Goal: Task Accomplishment & Management: Manage account settings

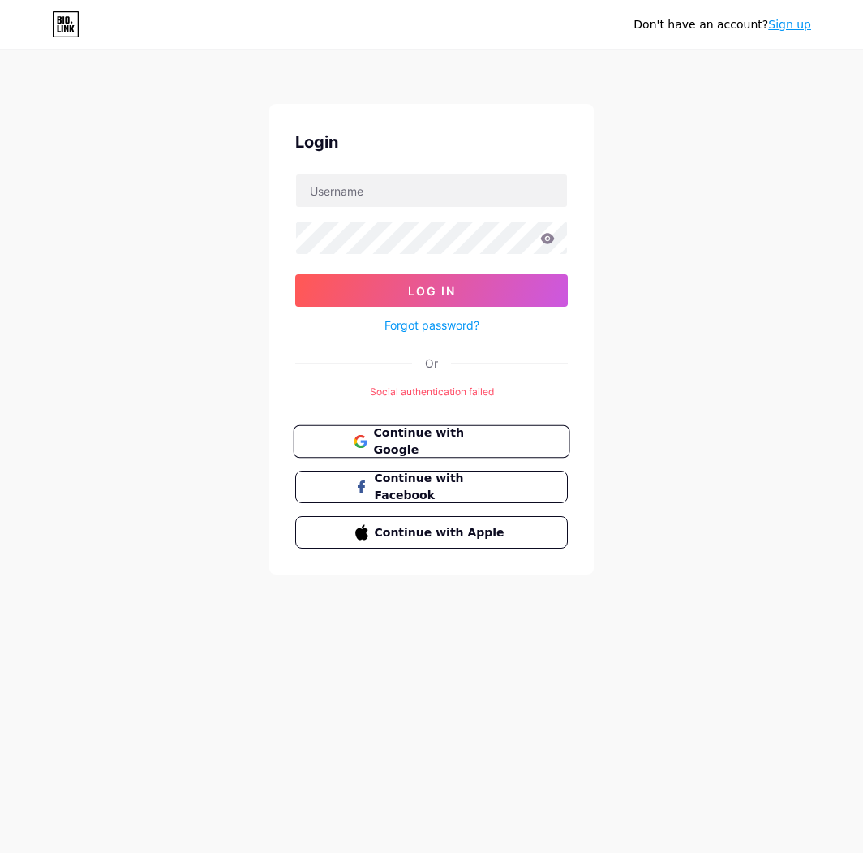
click at [398, 431] on span "Continue with Google" at bounding box center [440, 441] width 135 height 35
click at [451, 179] on input "text" at bounding box center [431, 190] width 271 height 32
type input "[EMAIL_ADDRESS][DOMAIN_NAME]"
click at [295, 274] on button "Log In" at bounding box center [431, 290] width 273 height 32
click at [554, 241] on icon at bounding box center [547, 238] width 15 height 11
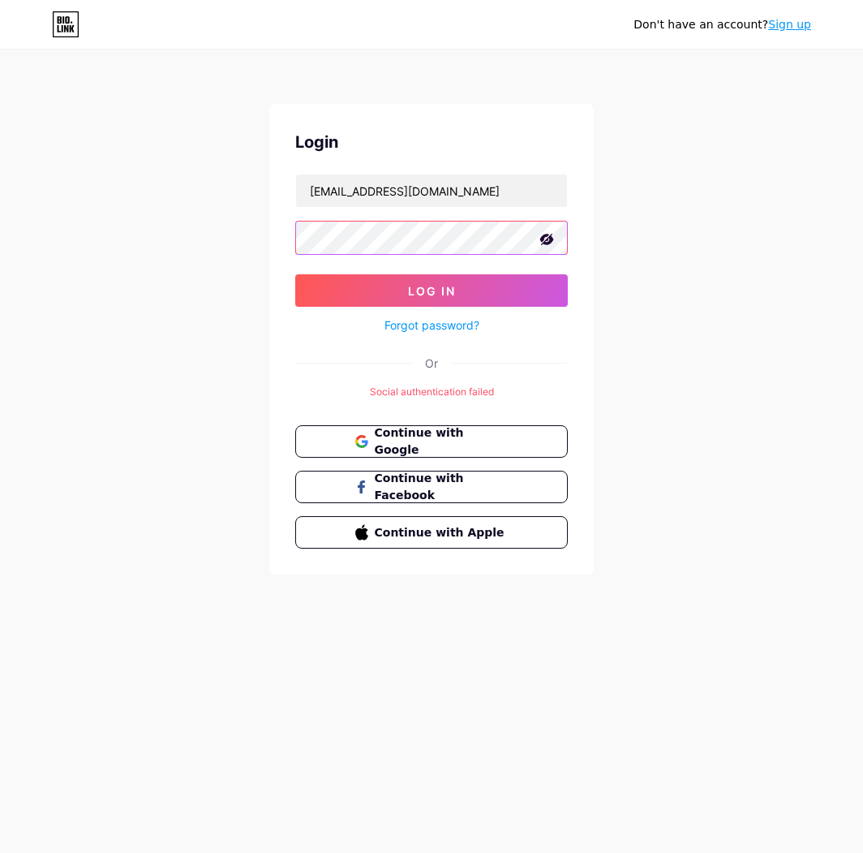
click at [295, 274] on button "Log In" at bounding box center [431, 290] width 273 height 32
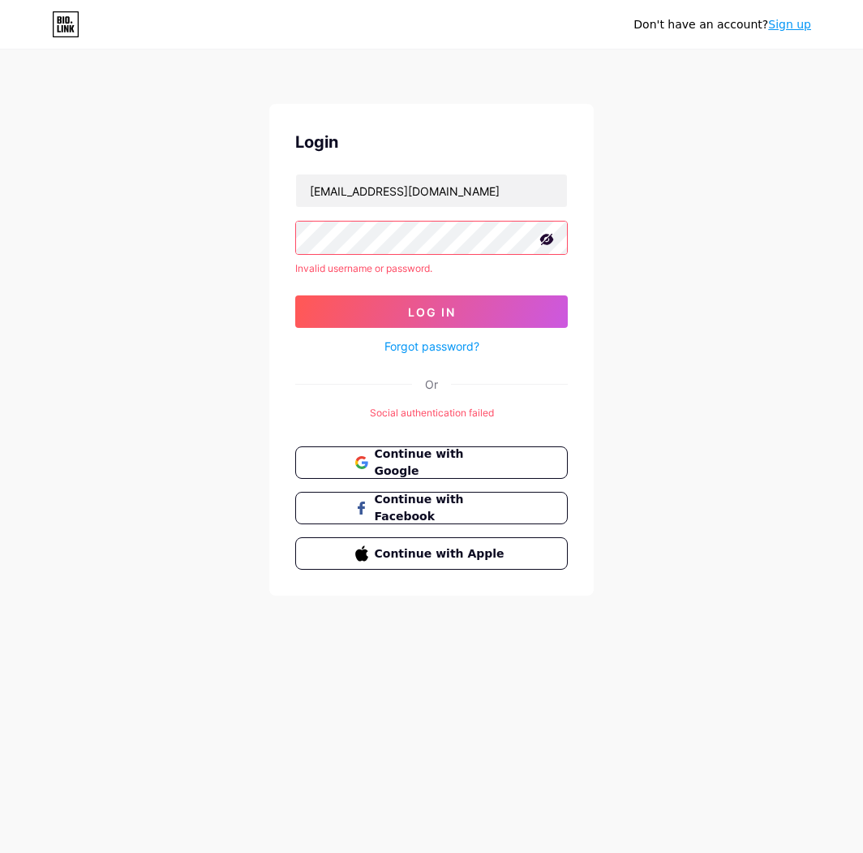
click at [295, 295] on button "Log In" at bounding box center [431, 311] width 273 height 32
click at [425, 350] on link "Forgot password?" at bounding box center [432, 346] width 95 height 17
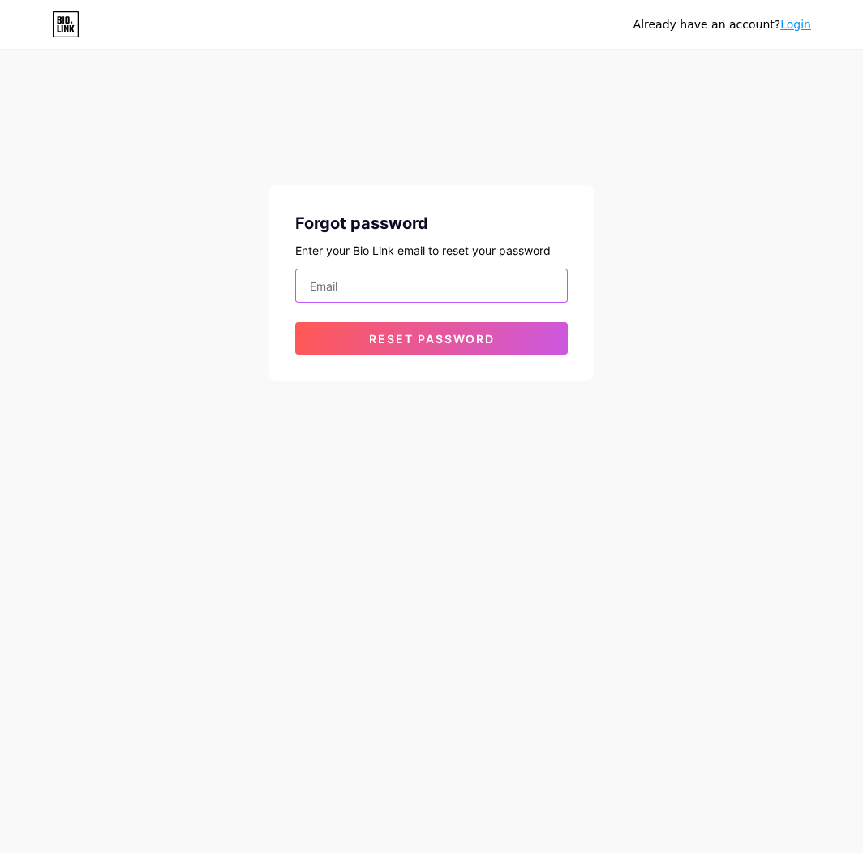
click at [423, 290] on input "email" at bounding box center [431, 285] width 271 height 32
click at [409, 284] on input "email" at bounding box center [431, 285] width 271 height 32
type input "[EMAIL_ADDRESS][DOMAIN_NAME]"
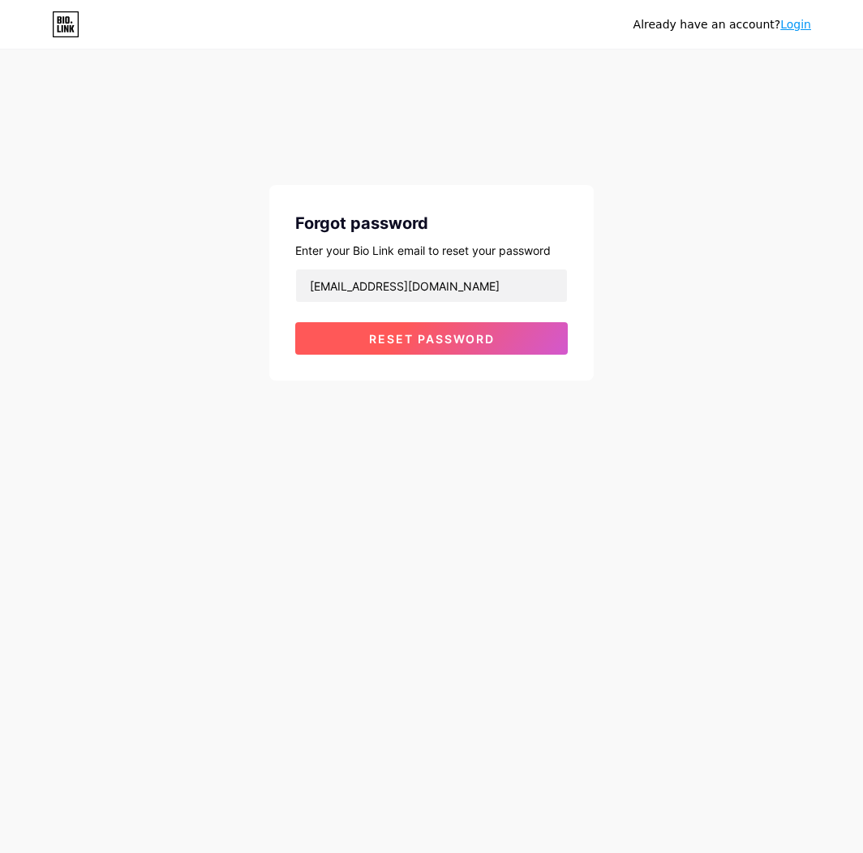
click at [411, 340] on span "Reset password" at bounding box center [432, 339] width 126 height 14
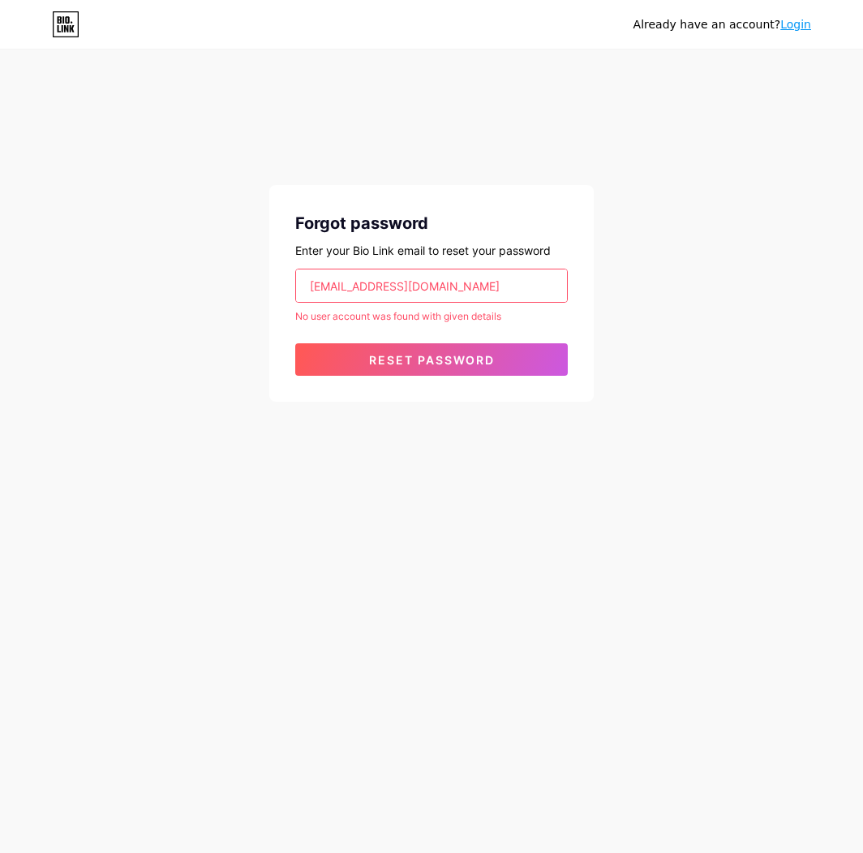
click at [67, 36] on icon at bounding box center [66, 24] width 25 height 25
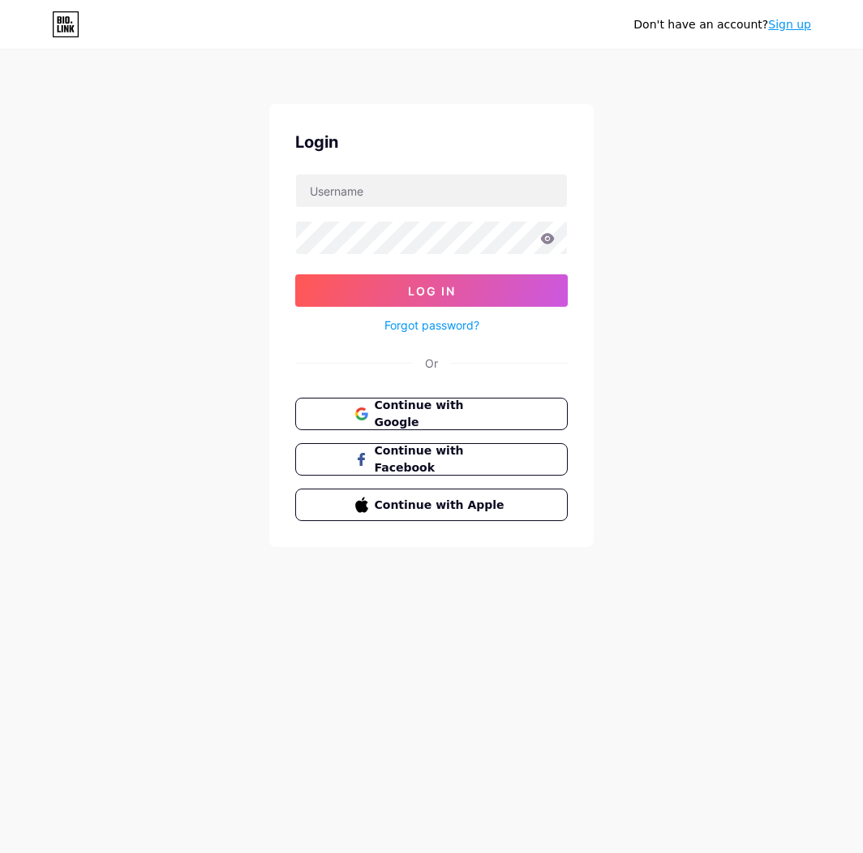
click at [793, 26] on link "Sign up" at bounding box center [789, 24] width 43 height 13
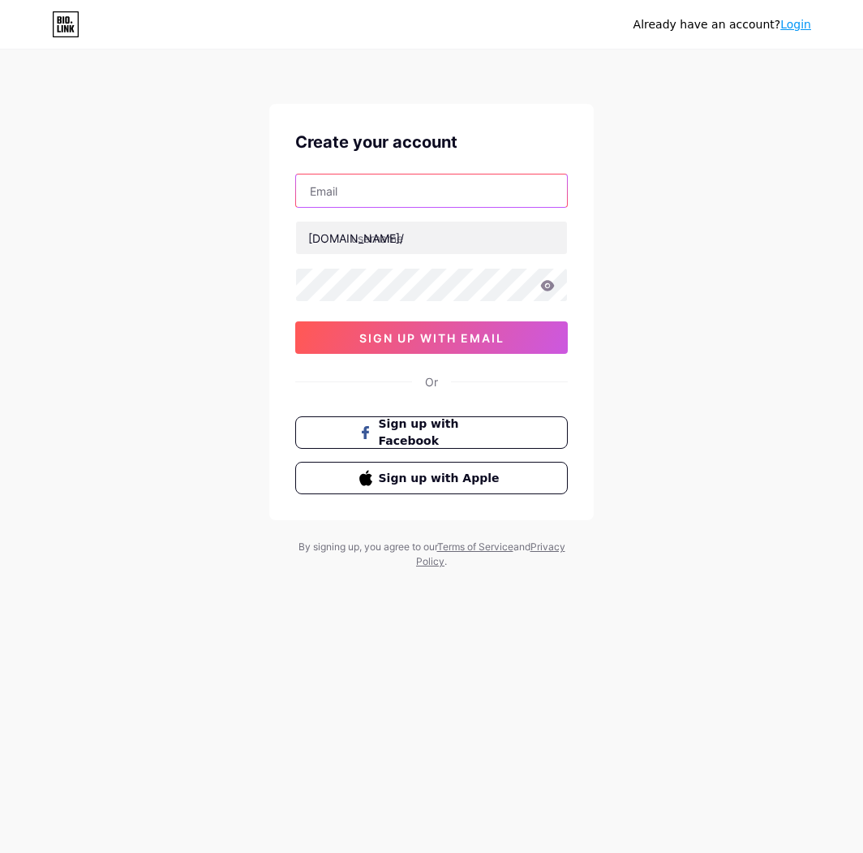
click at [388, 206] on input "text" at bounding box center [431, 190] width 271 height 32
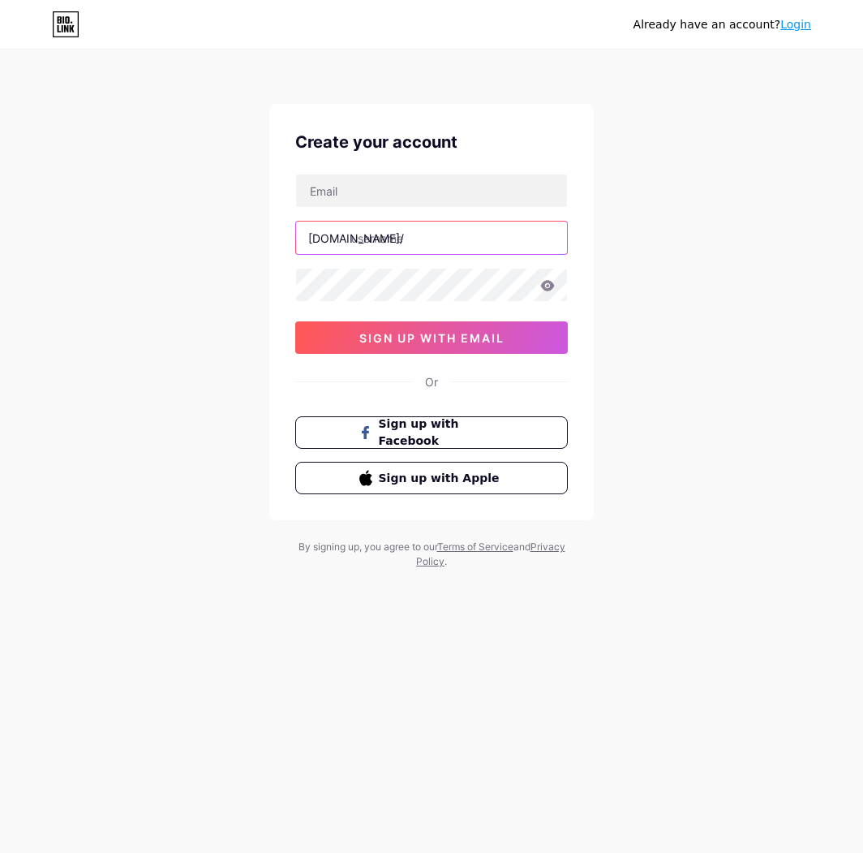
click at [404, 236] on input "text" at bounding box center [431, 237] width 271 height 32
type input "n"
type input "t"
type input "nguoibinhthuongriviu"
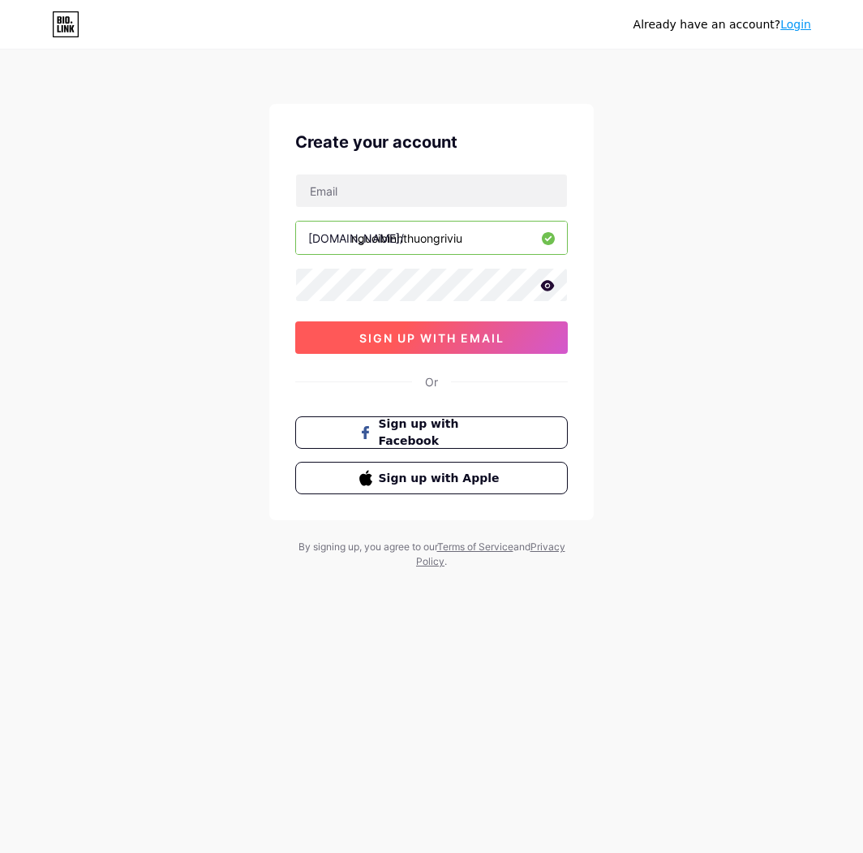
click at [397, 346] on button "sign up with email" at bounding box center [431, 337] width 273 height 32
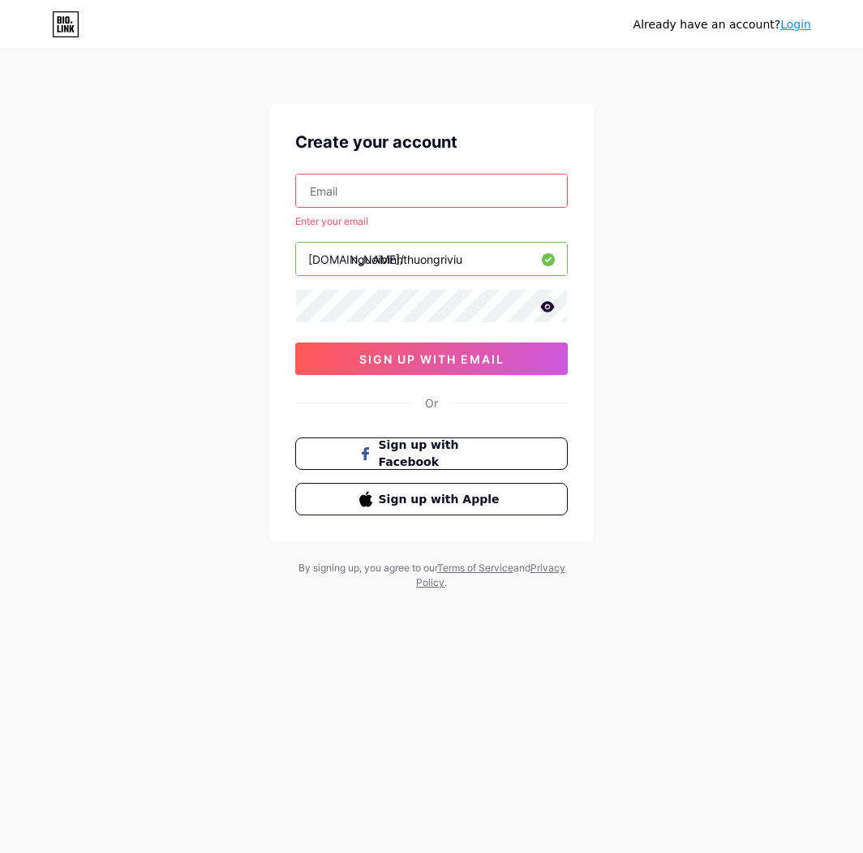
click at [366, 187] on input "text" at bounding box center [431, 190] width 271 height 32
type input "[EMAIL_ADDRESS][DOMAIN_NAME]"
click at [411, 340] on div "[EMAIL_ADDRESS][DOMAIN_NAME] Enter your email [DOMAIN_NAME]/ nguoibinhthuongriv…" at bounding box center [431, 274] width 273 height 201
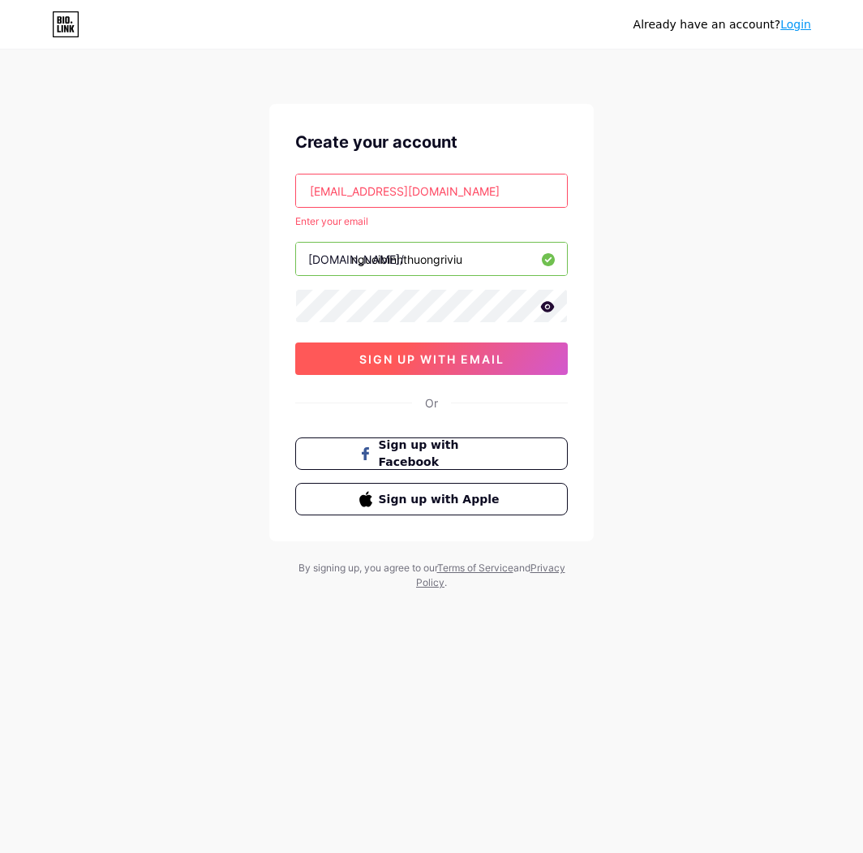
click at [407, 355] on span "sign up with email" at bounding box center [431, 359] width 145 height 14
click at [458, 197] on input "[EMAIL_ADDRESS][DOMAIN_NAME]" at bounding box center [431, 190] width 271 height 32
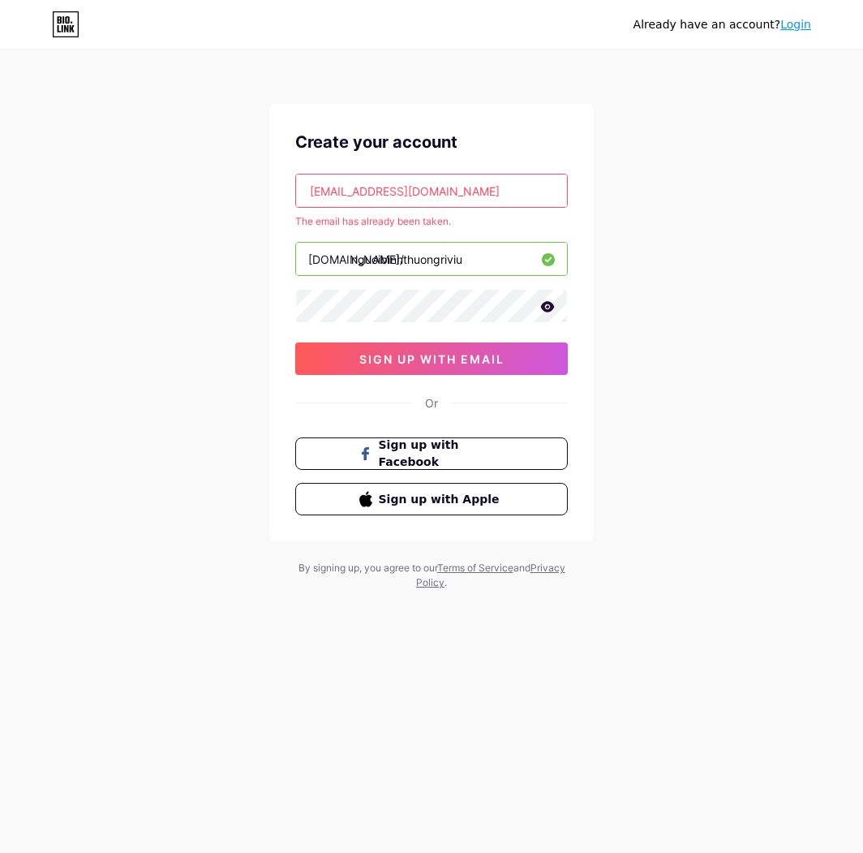
click at [458, 197] on input "[EMAIL_ADDRESS][DOMAIN_NAME]" at bounding box center [431, 190] width 271 height 32
click at [458, 488] on button "Sign up with Apple" at bounding box center [431, 499] width 277 height 33
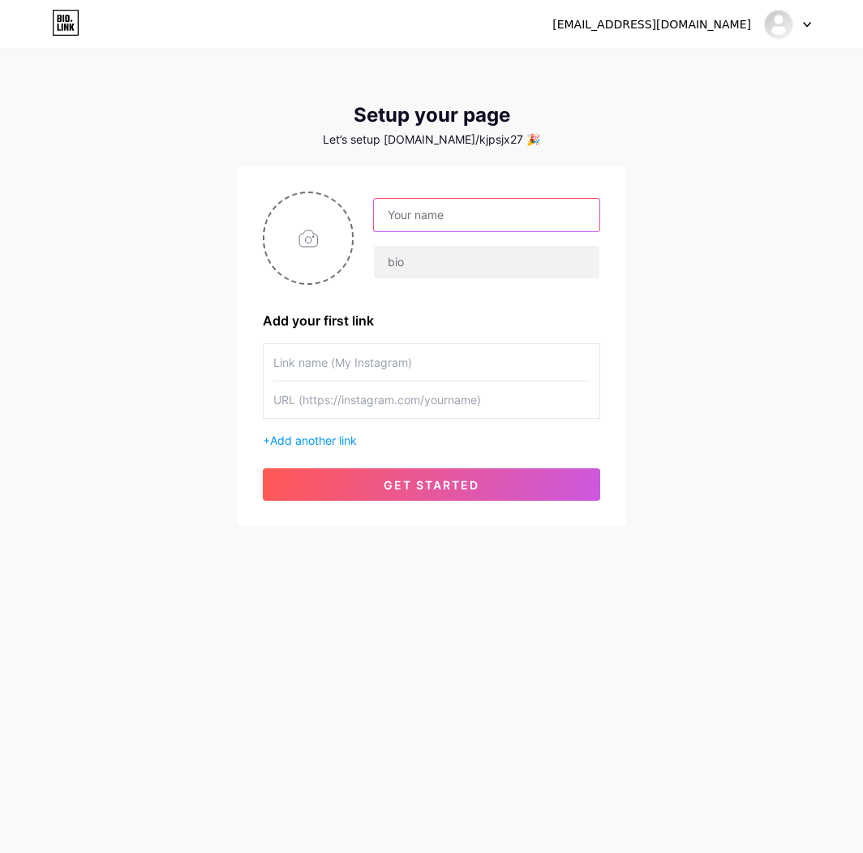
click at [459, 224] on input "text" at bounding box center [487, 215] width 226 height 32
click at [473, 221] on input "text" at bounding box center [487, 215] width 226 height 32
type input "T"
type input "Ổ"
type input "Chủ Tiệm Tạp Hoá"
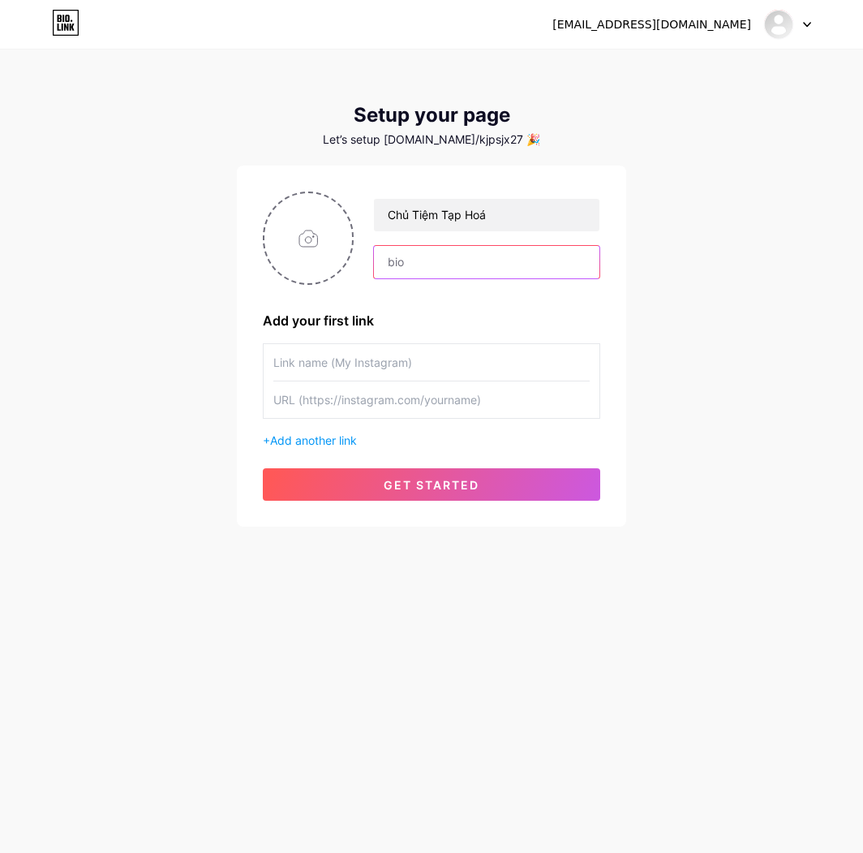
click at [407, 265] on input "text" at bounding box center [487, 262] width 226 height 32
click at [423, 302] on div "Chủ Tiệm Tạp Hoá Add your first link + Add another link get started" at bounding box center [432, 345] width 338 height 309
click at [423, 280] on div "Chủ Tiệm Tạp Hoá" at bounding box center [432, 237] width 338 height 93
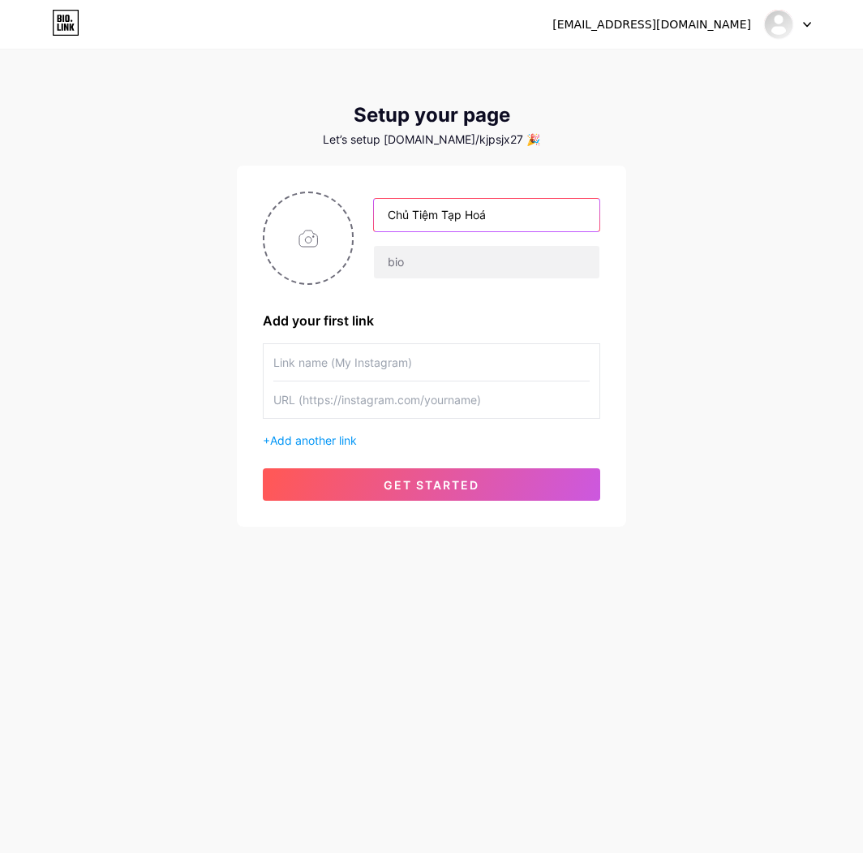
click at [436, 229] on input "Chủ Tiệm Tạp Hoá" at bounding box center [487, 215] width 226 height 32
click at [409, 279] on div "Chủ Tiệm Tạp Hoá" at bounding box center [432, 237] width 338 height 93
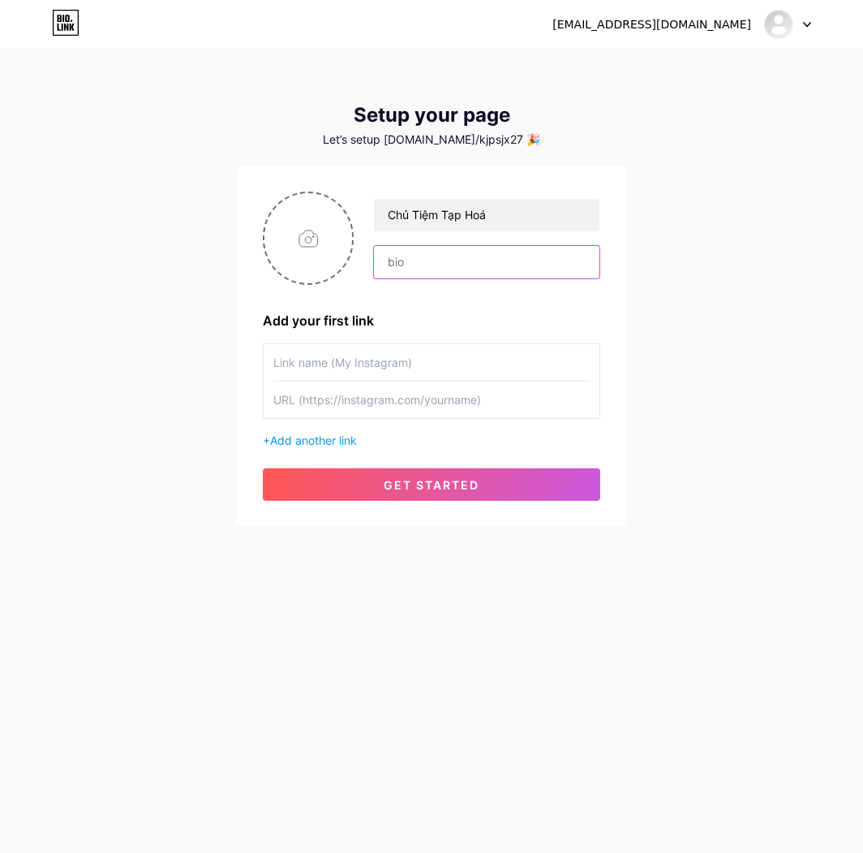
click at [425, 262] on input "text" at bounding box center [487, 262] width 226 height 32
type input "Hello bạn mình, mình là chủ tiệm tạp hoá đây"
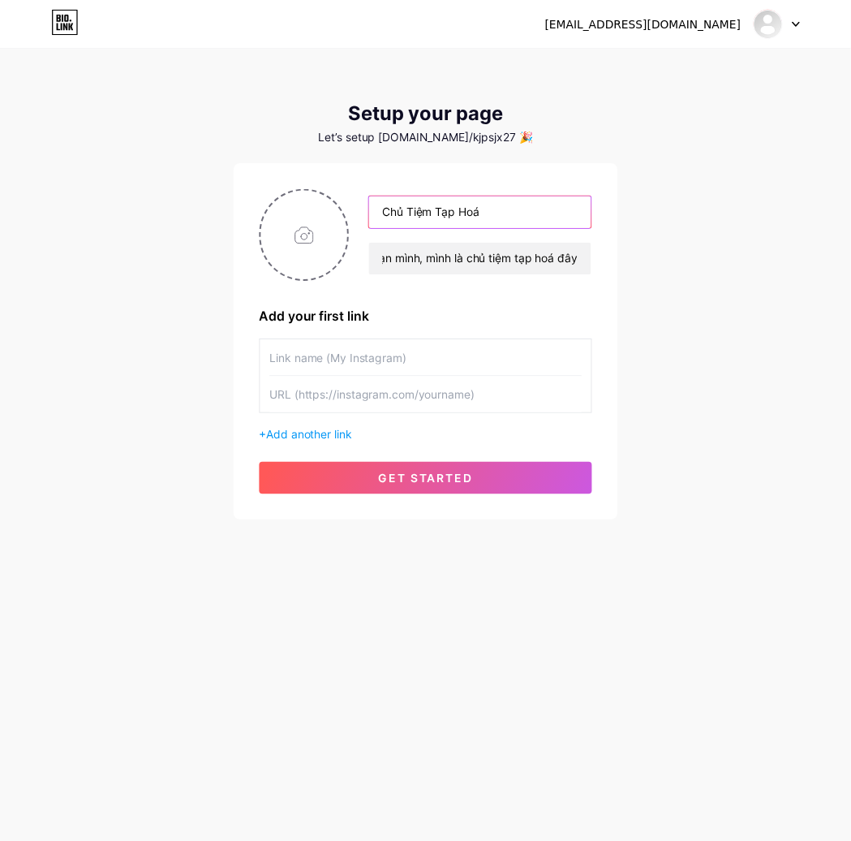
scroll to position [0, 0]
click at [448, 211] on input "Chủ Tiệm Tạp Hoá" at bounding box center [487, 215] width 226 height 32
type input "Tạp Hoá Hoả Tốc"
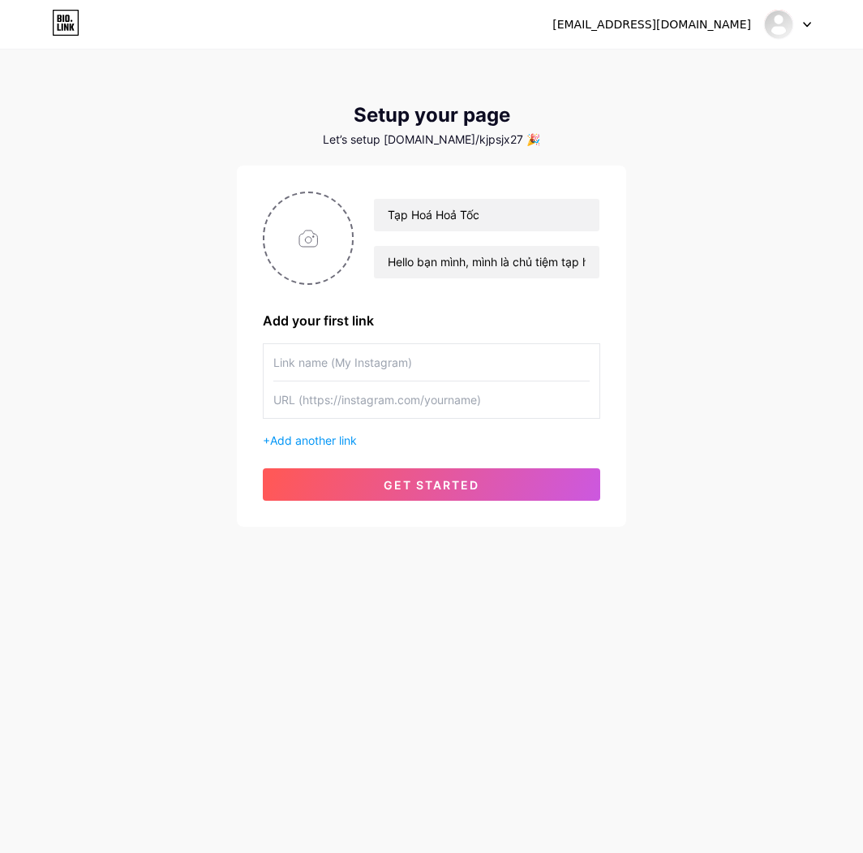
click at [402, 340] on div "Tạp Hoá Hoả Tốc Hello bạn mình, mình là chủ tiệm tạp hoá đây Add your first lin…" at bounding box center [432, 345] width 338 height 309
click at [381, 373] on input "text" at bounding box center [431, 362] width 316 height 37
click at [428, 365] on input "text" at bounding box center [431, 362] width 316 height 37
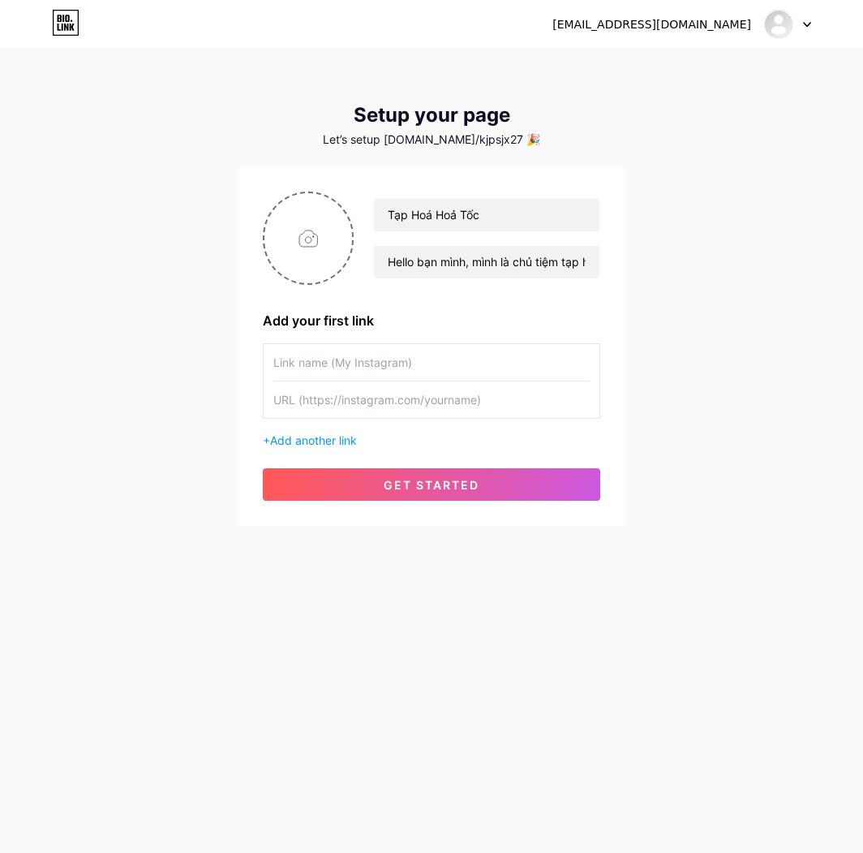
click at [428, 365] on input "text" at bounding box center [431, 362] width 316 height 37
click at [495, 311] on div "Add your first link" at bounding box center [432, 320] width 338 height 19
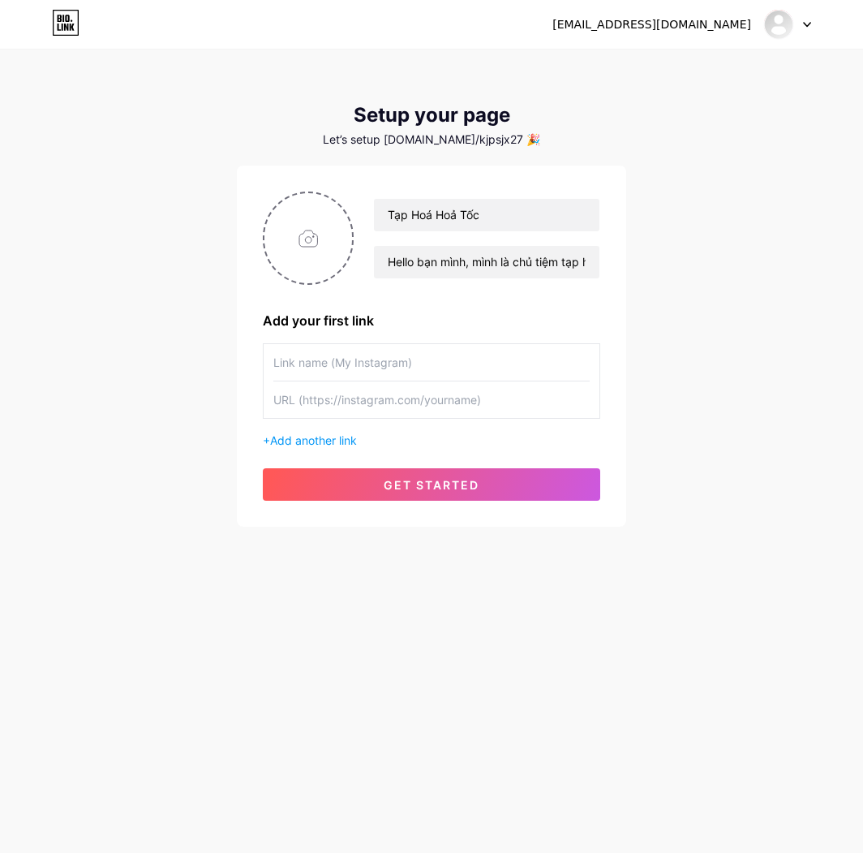
click at [377, 332] on div "Tạp Hoá Hoả Tốc Hello bạn mình, mình là chủ tiệm tạp hoá đây Add your first lin…" at bounding box center [432, 345] width 338 height 309
click at [343, 403] on input "text" at bounding box center [431, 399] width 316 height 37
click at [461, 428] on div "+ Add another link" at bounding box center [432, 395] width 338 height 105
click at [421, 505] on div "Tạp Hoá Hoả Tốc Hello bạn mình, mình là chủ tiệm tạp hoá đây Add your first lin…" at bounding box center [431, 346] width 389 height 361
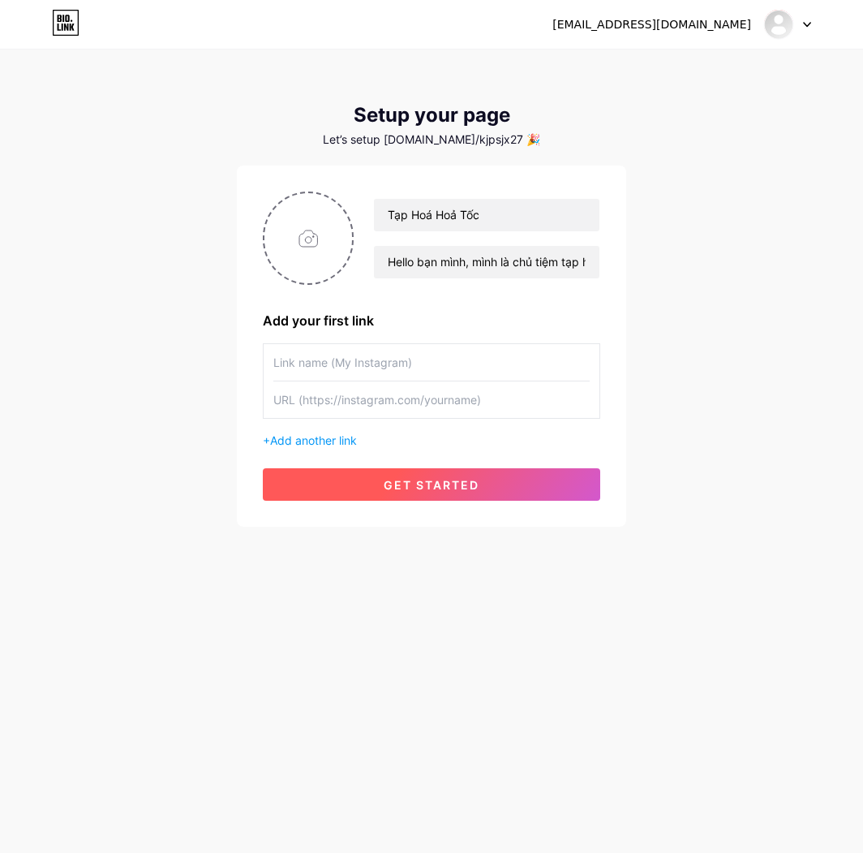
click at [431, 494] on button "get started" at bounding box center [432, 484] width 338 height 32
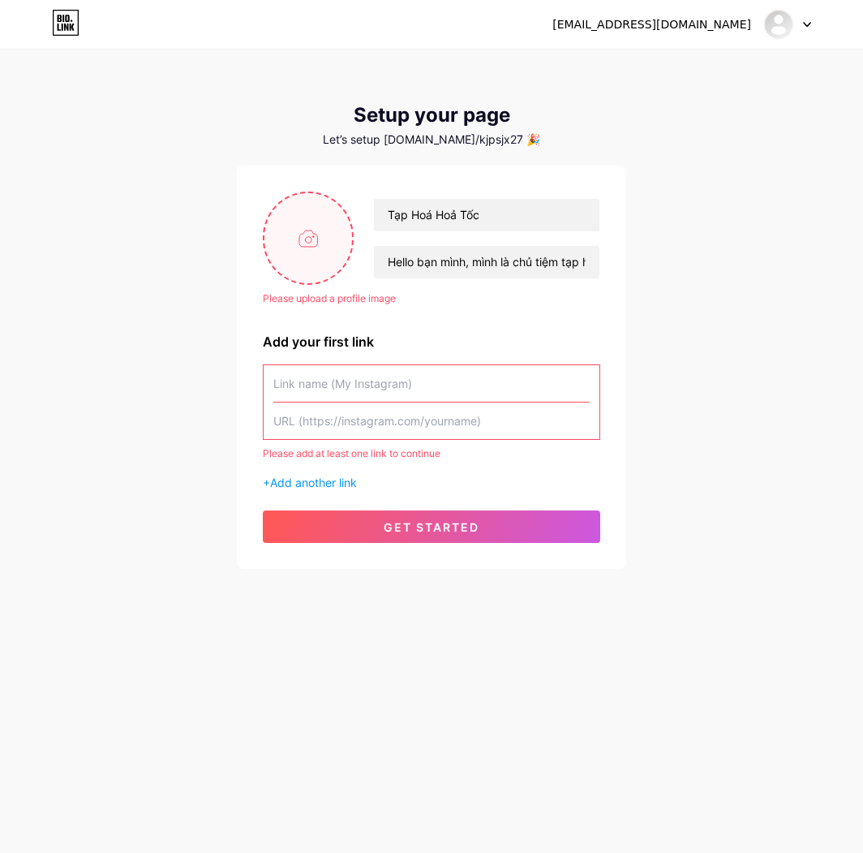
click at [323, 257] on input "file" at bounding box center [308, 238] width 88 height 90
type input "C:\fakepath\IMG_4860.jpeg"
click at [426, 375] on input "text" at bounding box center [431, 383] width 316 height 37
click at [397, 409] on input "text" at bounding box center [431, 420] width 316 height 37
click at [401, 399] on input "text" at bounding box center [431, 383] width 316 height 37
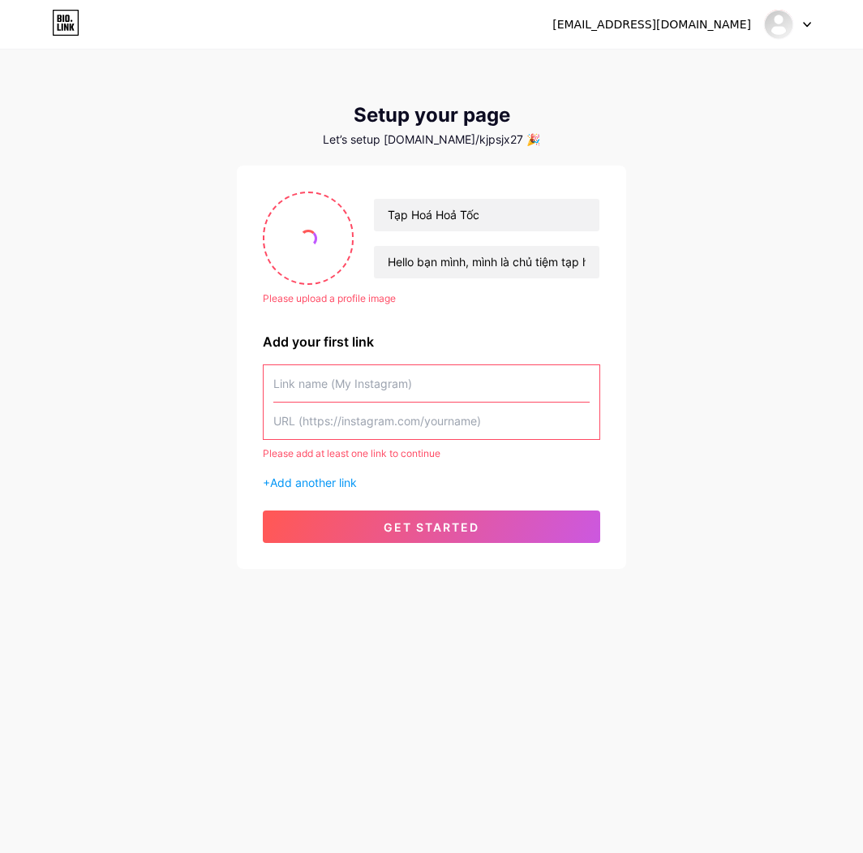
click at [402, 394] on input "text" at bounding box center [431, 383] width 316 height 37
click at [388, 390] on input "text" at bounding box center [431, 383] width 316 height 37
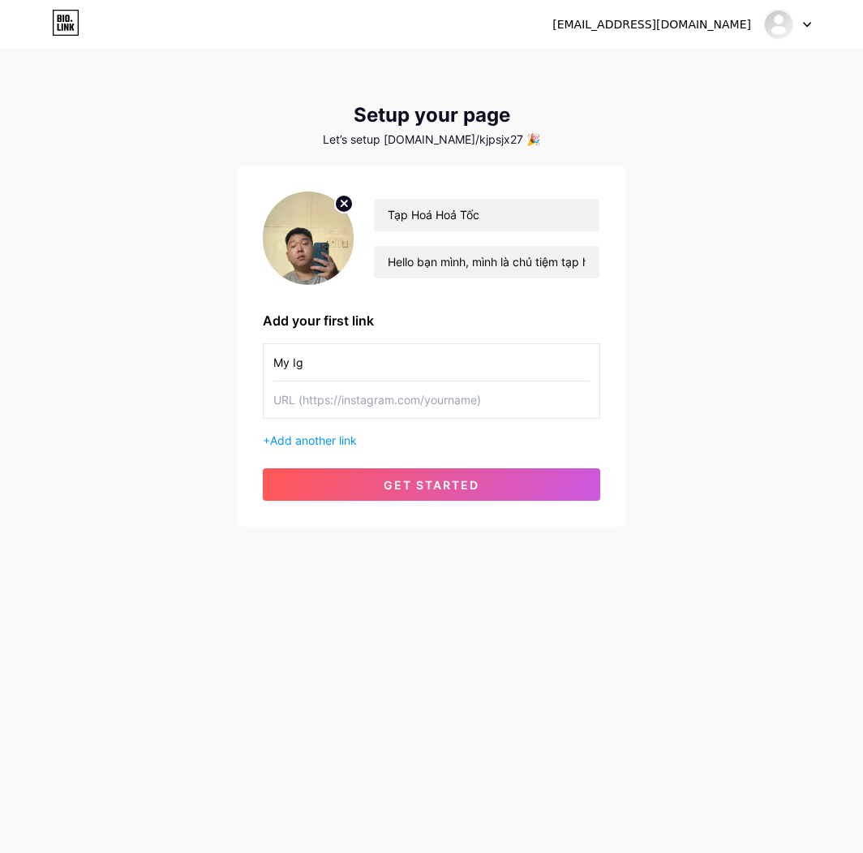
type input "My Ig"
click at [295, 249] on img at bounding box center [308, 237] width 91 height 93
drag, startPoint x: 295, startPoint y: 249, endPoint x: 334, endPoint y: 225, distance: 46.6
click at [334, 225] on img at bounding box center [308, 237] width 91 height 93
click at [341, 402] on input "text" at bounding box center [431, 399] width 316 height 37
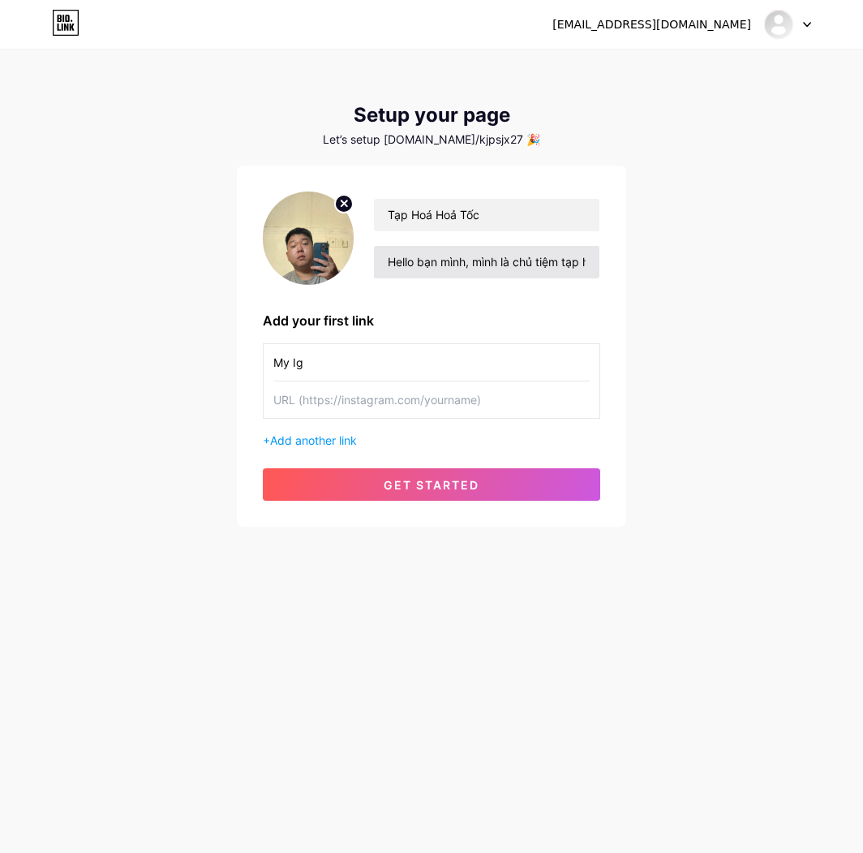
paste input "https://www.instagram.com/nhomuasaigon/"
type input "https://www.instagram.com/nhomuasaigon/"
click at [405, 467] on div "Tạp Hoá Hoả Tốc Hello bạn mình, mình là chủ tiệm tạp hoá đây Add your first lin…" at bounding box center [432, 345] width 338 height 309
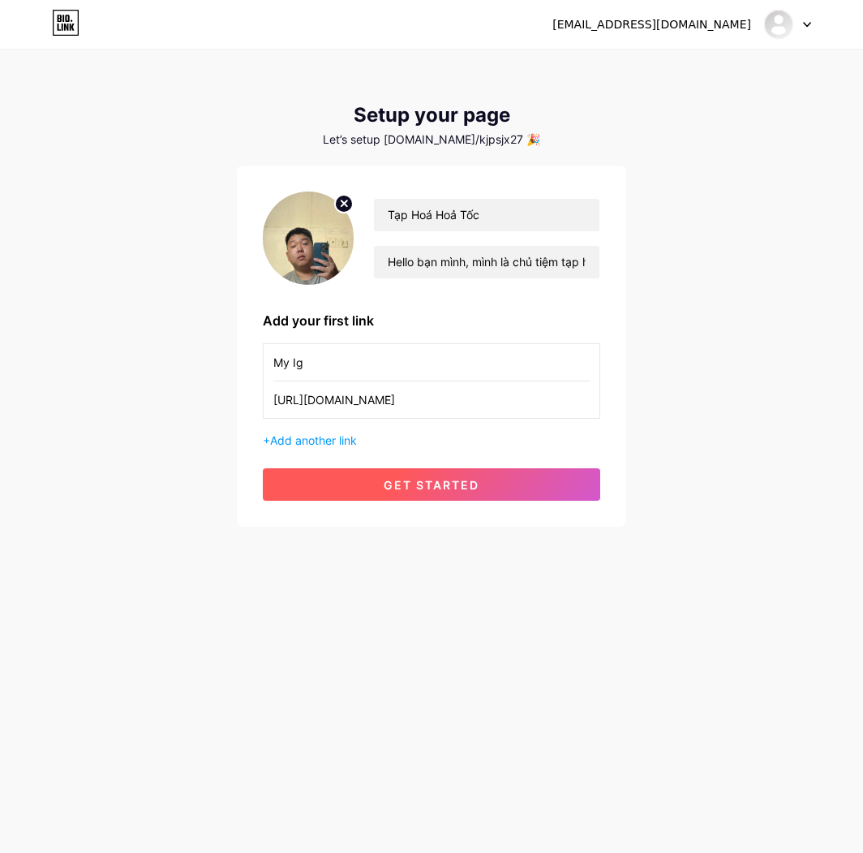
click at [400, 472] on button "get started" at bounding box center [432, 484] width 338 height 32
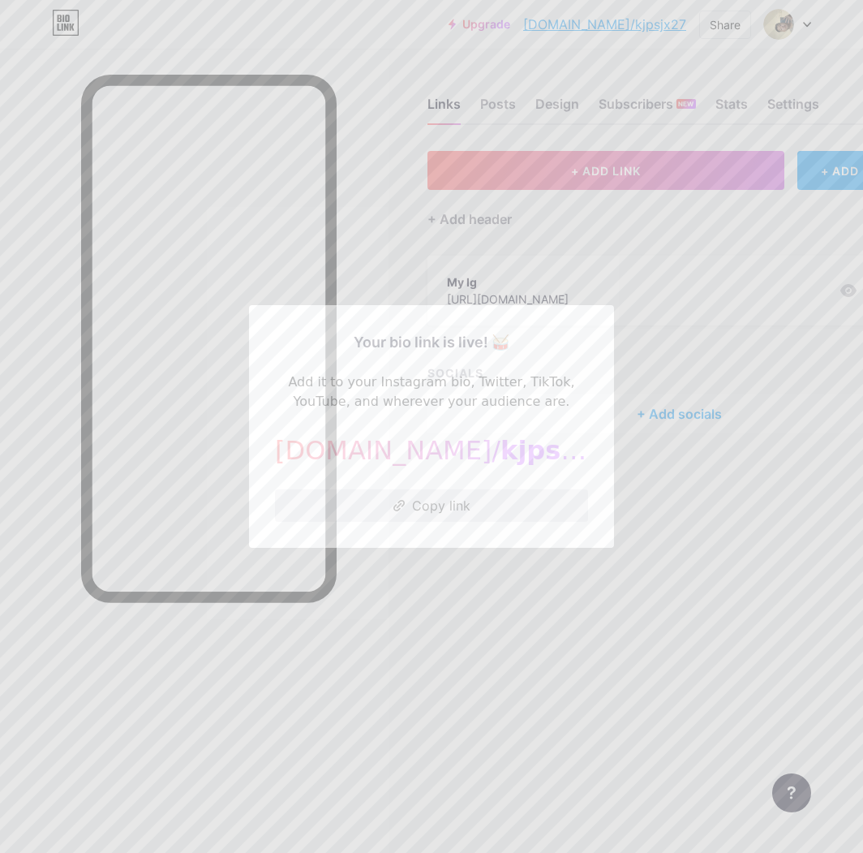
click at [408, 512] on button "Copy link" at bounding box center [431, 505] width 313 height 32
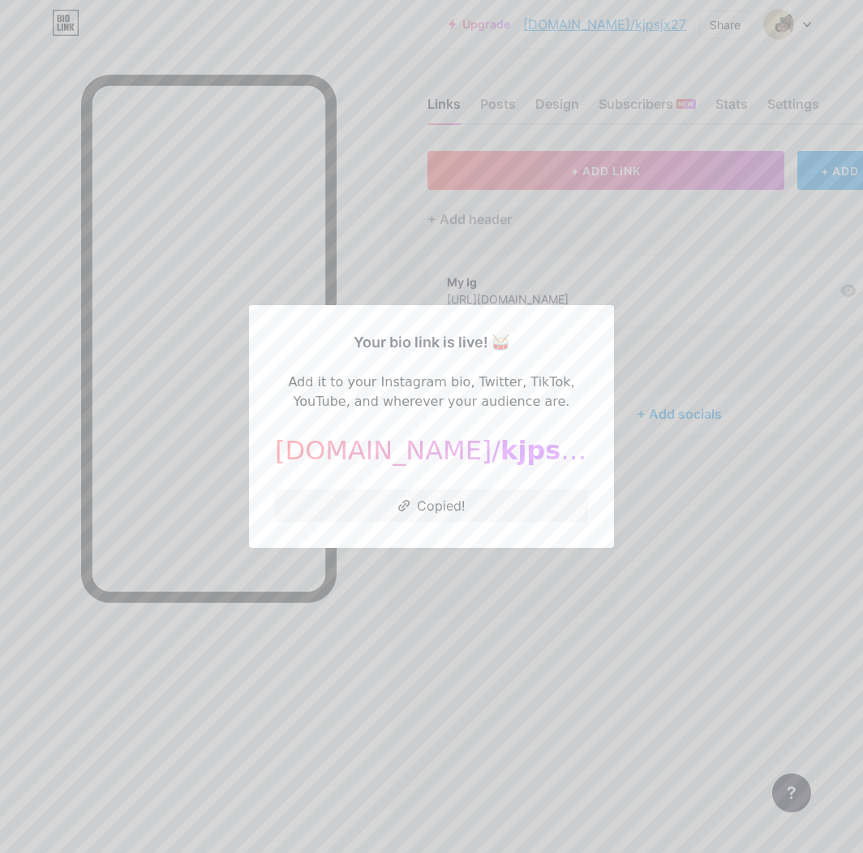
click at [471, 596] on div at bounding box center [431, 426] width 863 height 853
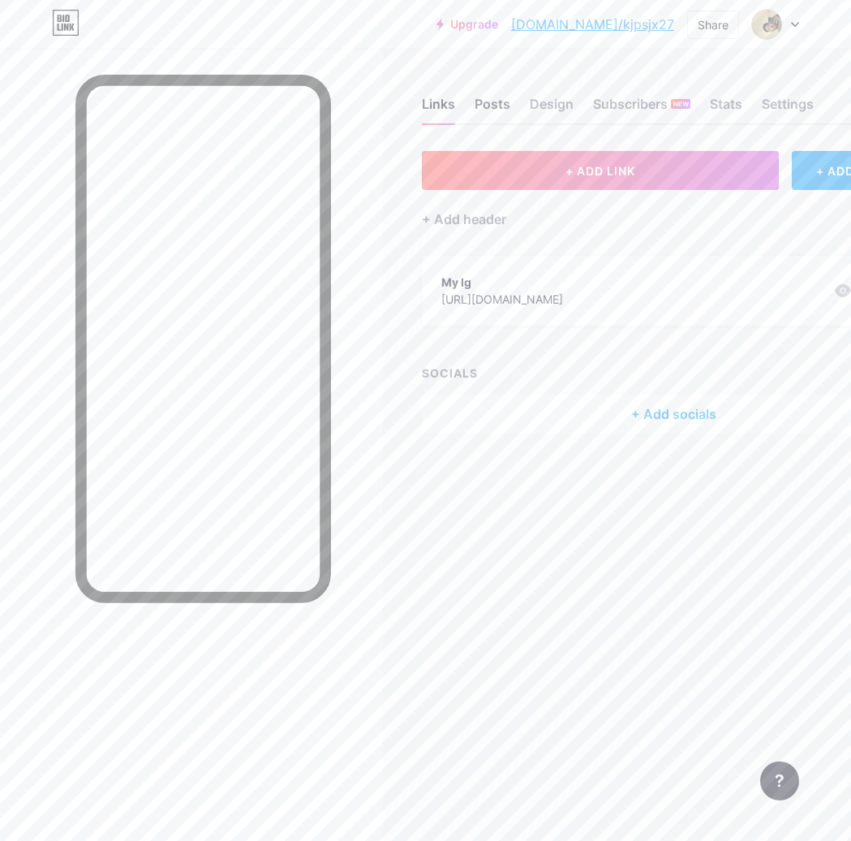
click at [492, 99] on div "Posts" at bounding box center [493, 108] width 36 height 29
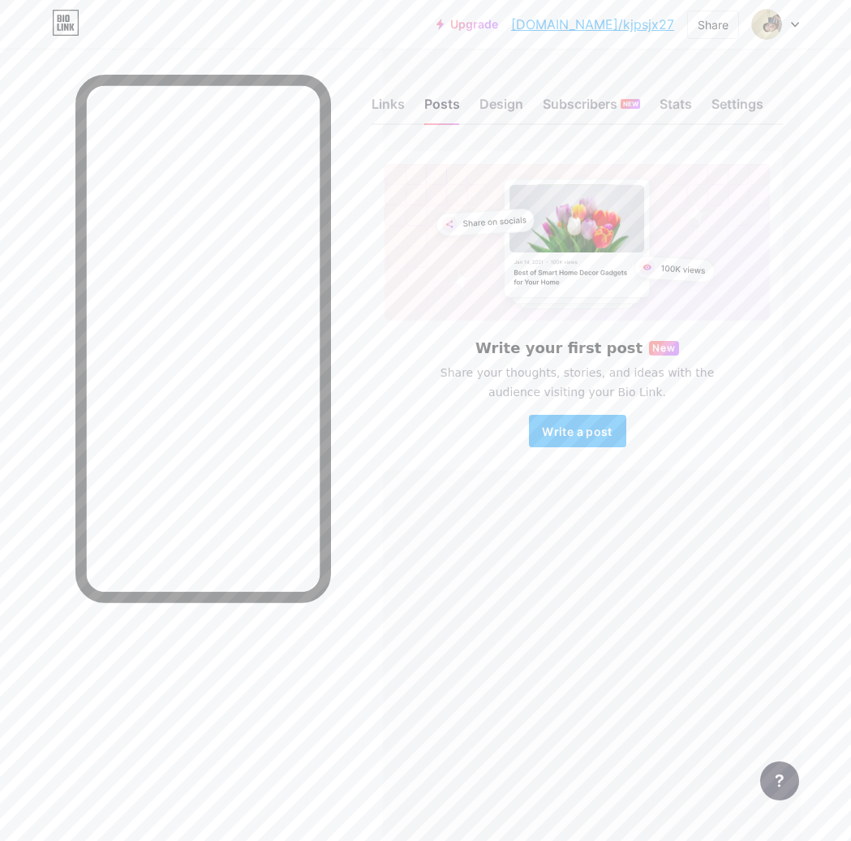
scroll to position [0, 58]
click at [510, 109] on div "Design" at bounding box center [501, 108] width 44 height 29
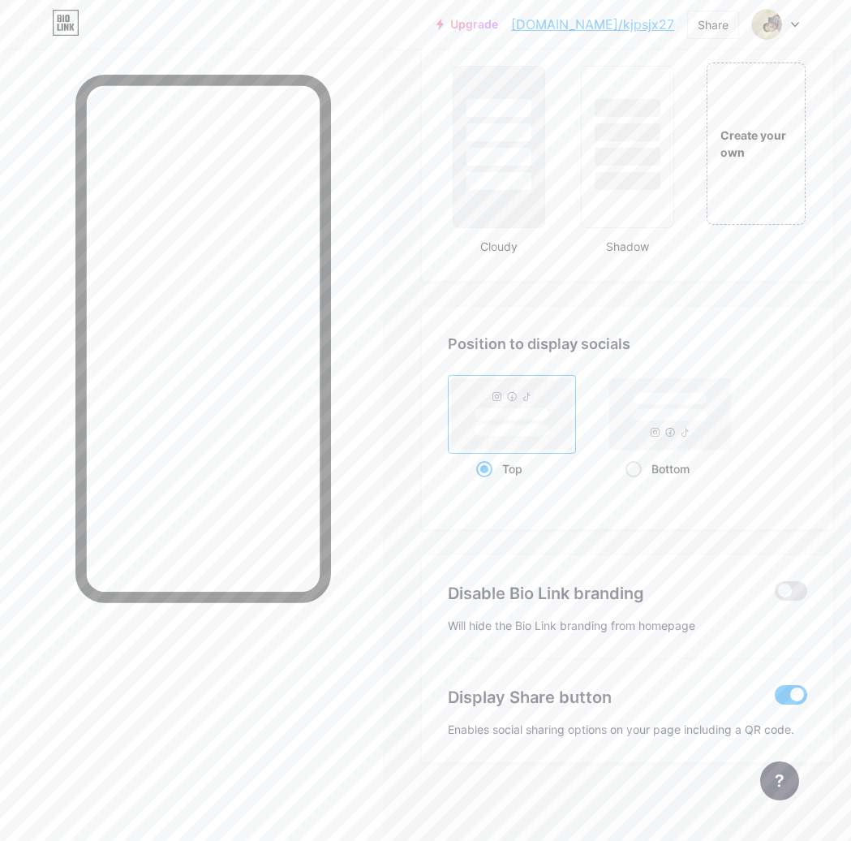
scroll to position [1916, 0]
click at [642, 462] on span at bounding box center [634, 466] width 16 height 16
click at [636, 480] on input "Bottom" at bounding box center [631, 485] width 11 height 11
radio input "true"
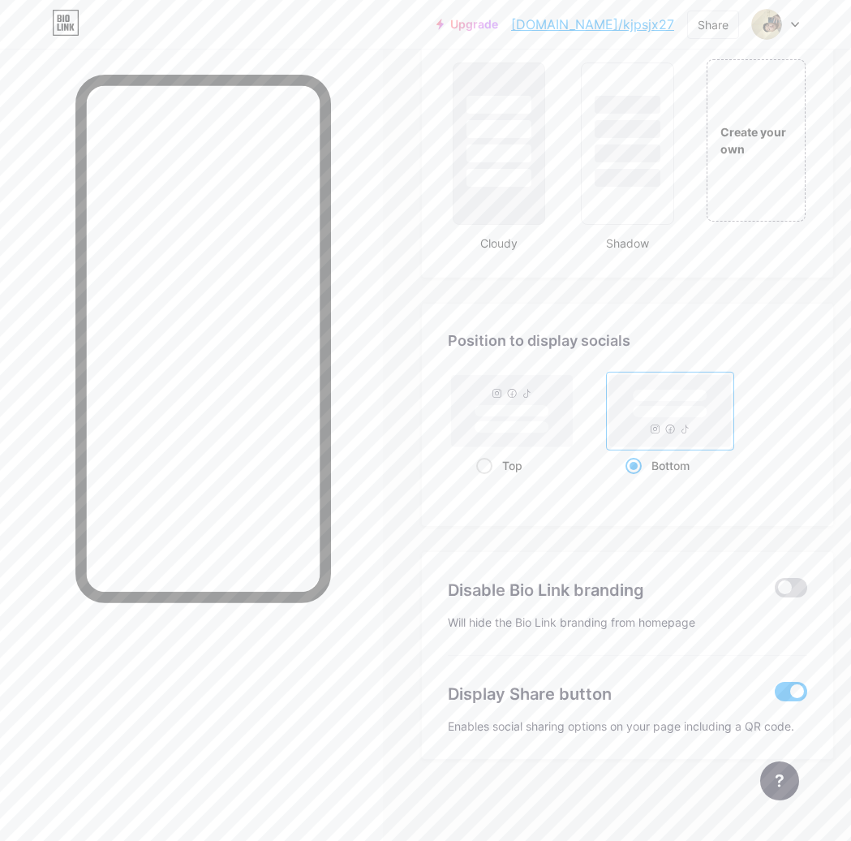
click at [805, 583] on span at bounding box center [791, 587] width 32 height 19
click at [775, 591] on input "checkbox" at bounding box center [775, 591] width 0 height 0
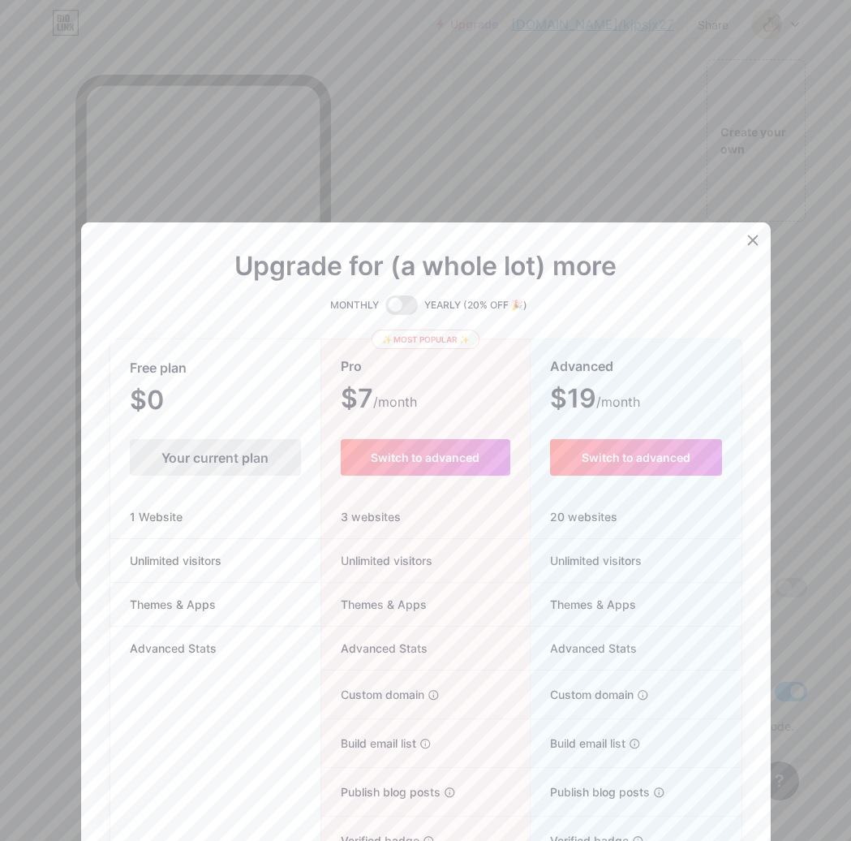
scroll to position [1903, 0]
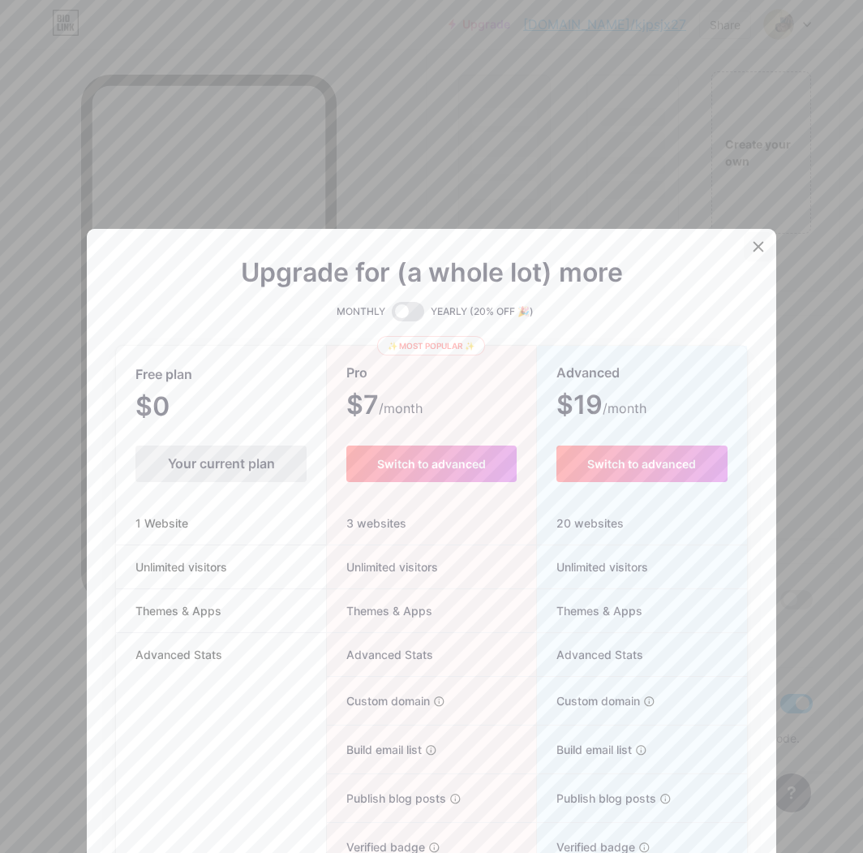
click at [752, 247] on icon at bounding box center [758, 246] width 13 height 13
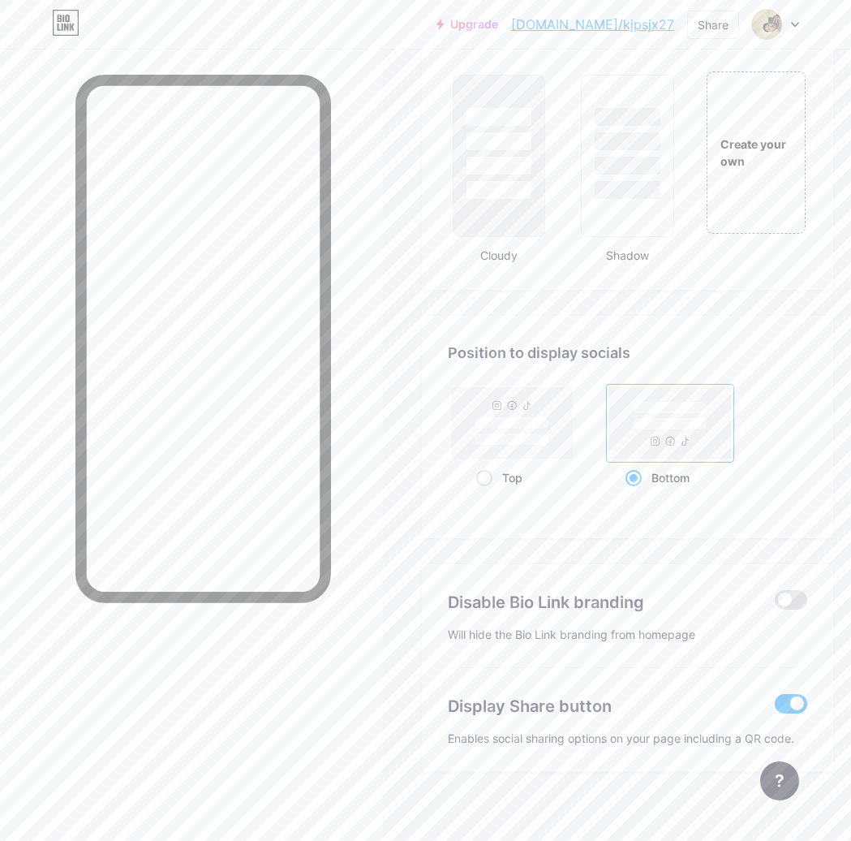
scroll to position [1916, 0]
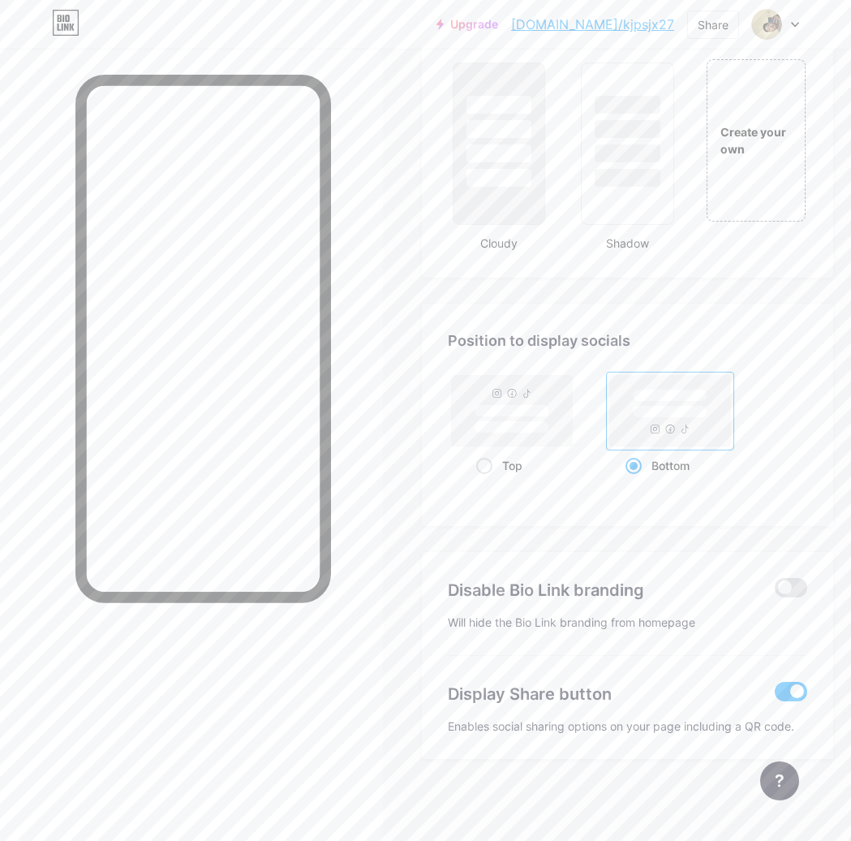
click at [795, 693] on span at bounding box center [791, 691] width 32 height 19
click at [775, 695] on input "checkbox" at bounding box center [775, 695] width 0 height 0
click at [795, 693] on span at bounding box center [791, 691] width 32 height 19
click at [775, 695] on input "checkbox" at bounding box center [775, 695] width 0 height 0
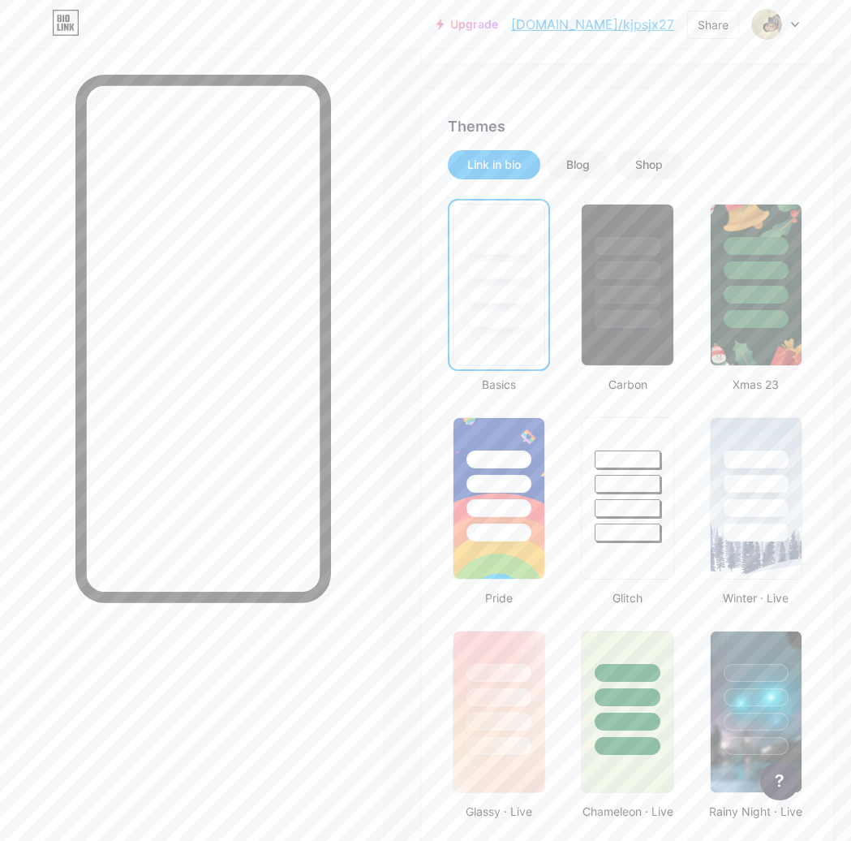
scroll to position [0, 0]
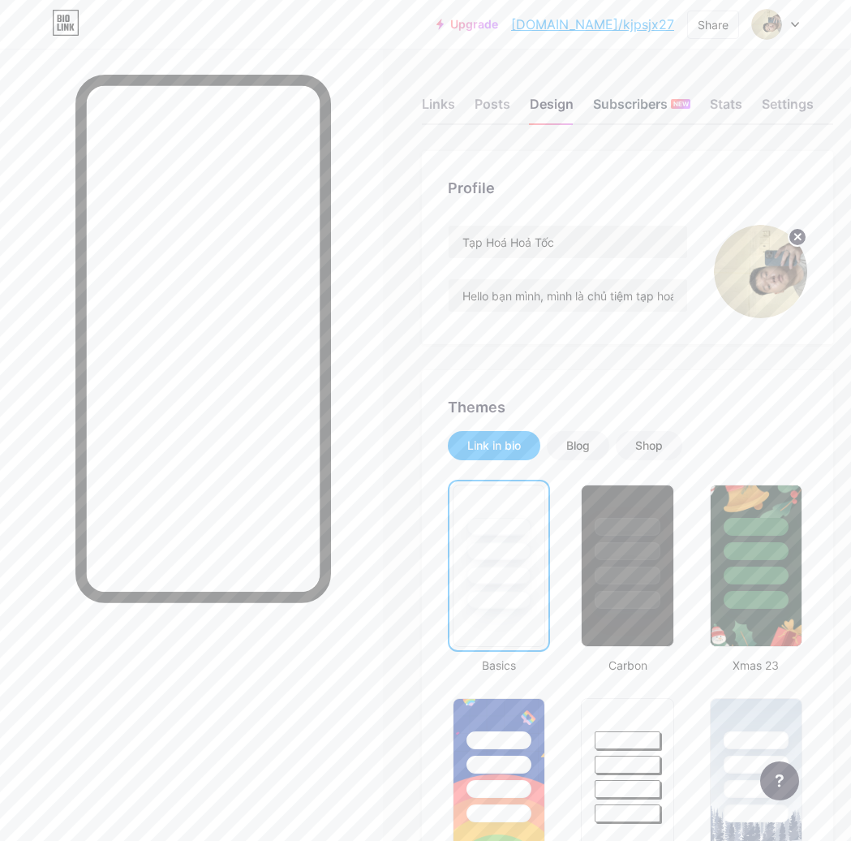
click at [639, 112] on div "Subscribers NEW" at bounding box center [641, 108] width 97 height 29
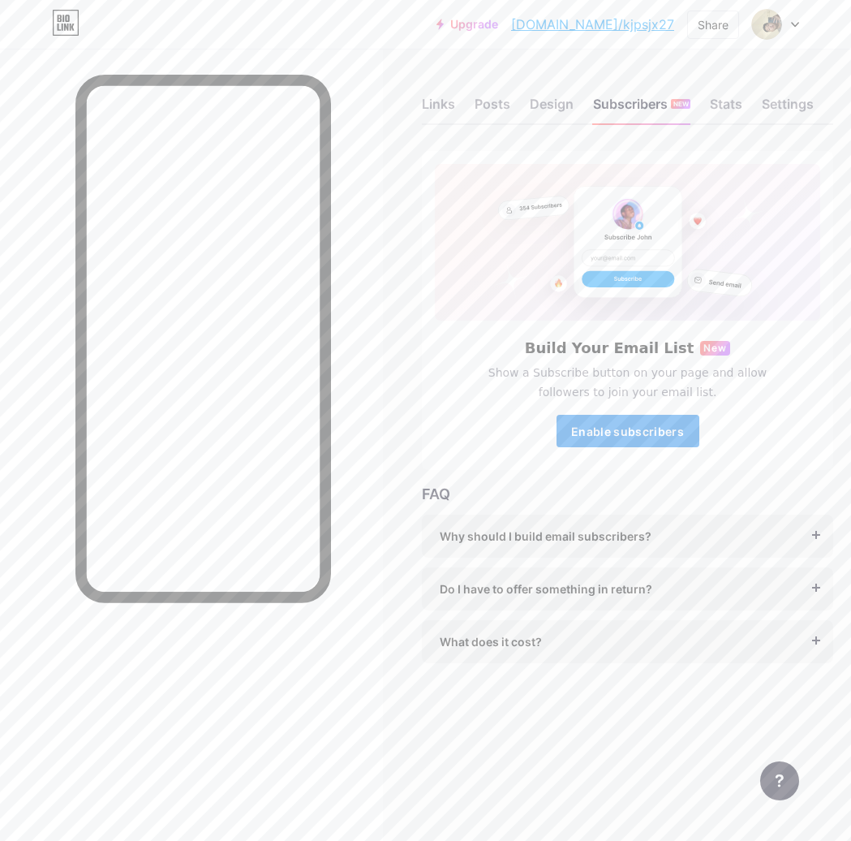
click at [642, 443] on button "Enable subscribers" at bounding box center [628, 431] width 143 height 32
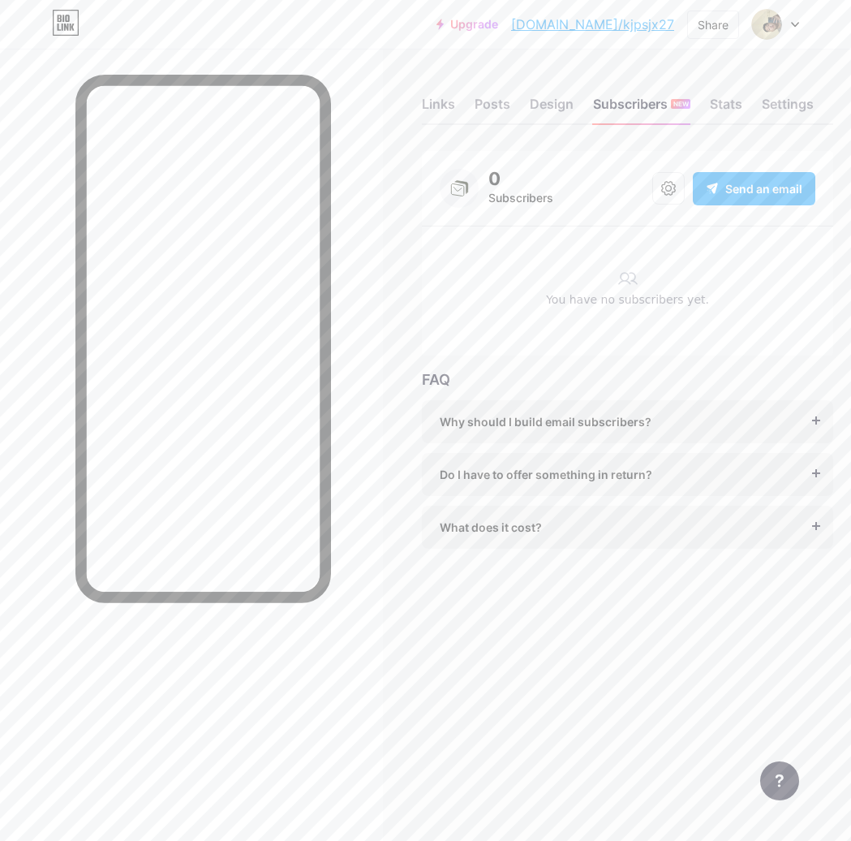
click at [675, 310] on div "You have no subscribers yet." at bounding box center [628, 303] width 376 height 25
click at [667, 296] on div "You have no subscribers yet." at bounding box center [628, 303] width 376 height 25
click at [698, 314] on div "You have no subscribers yet." at bounding box center [628, 303] width 376 height 25
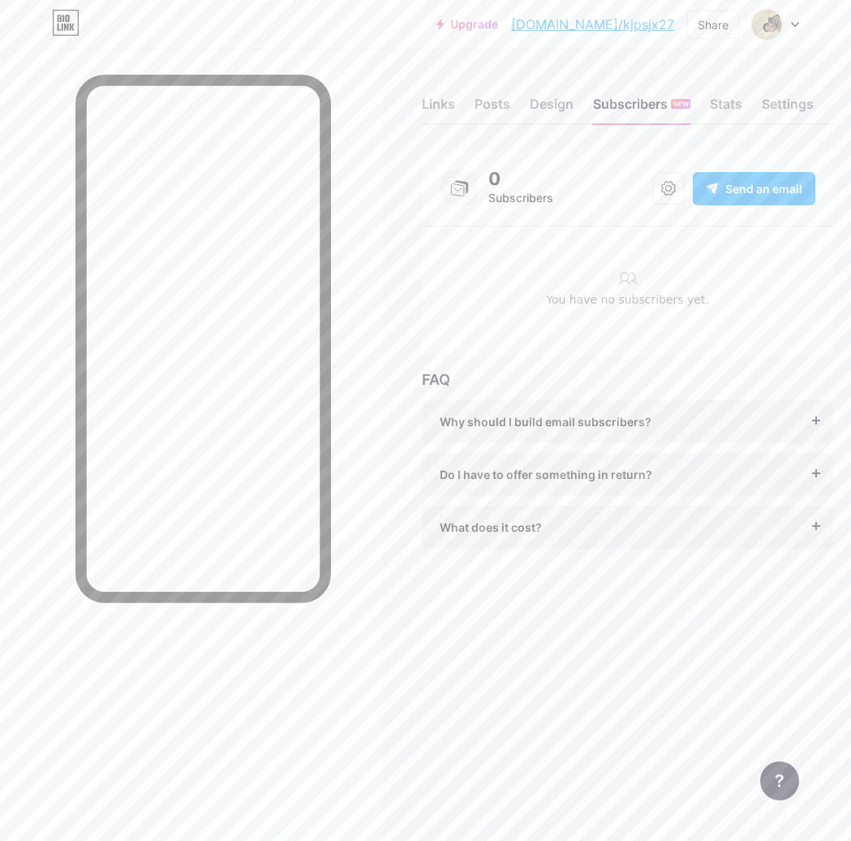
click at [628, 286] on icon at bounding box center [627, 278] width 19 height 19
click at [617, 311] on div "You have no subscribers yet." at bounding box center [628, 303] width 376 height 25
click at [718, 111] on div "Stats" at bounding box center [726, 108] width 32 height 29
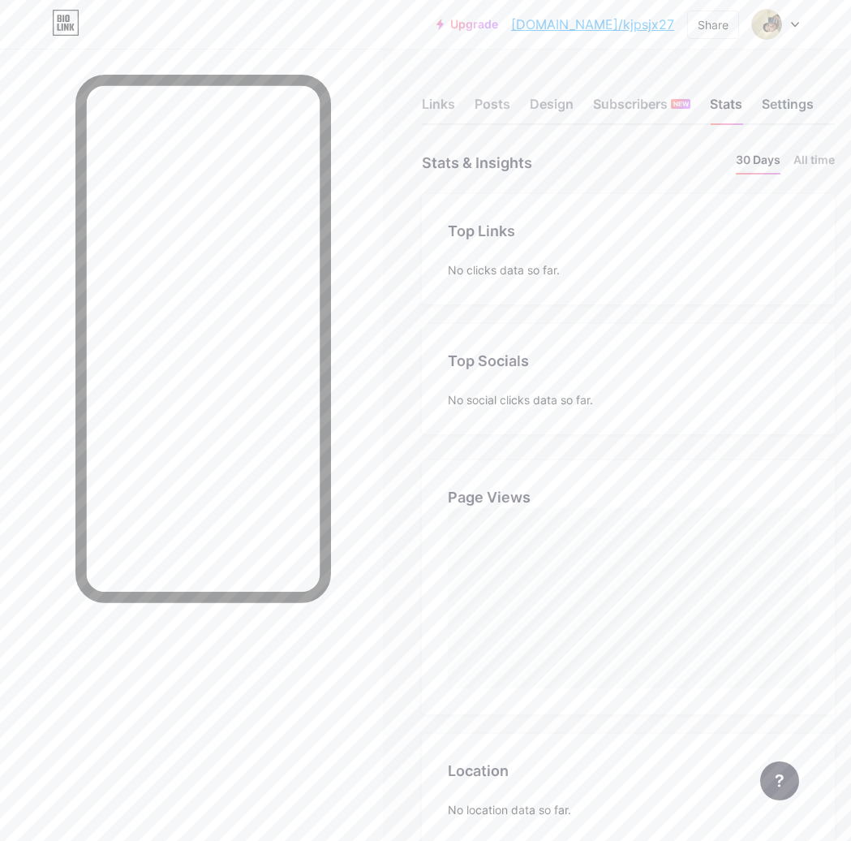
click at [799, 115] on div "Settings" at bounding box center [788, 108] width 52 height 29
click at [798, 24] on icon at bounding box center [795, 25] width 8 height 6
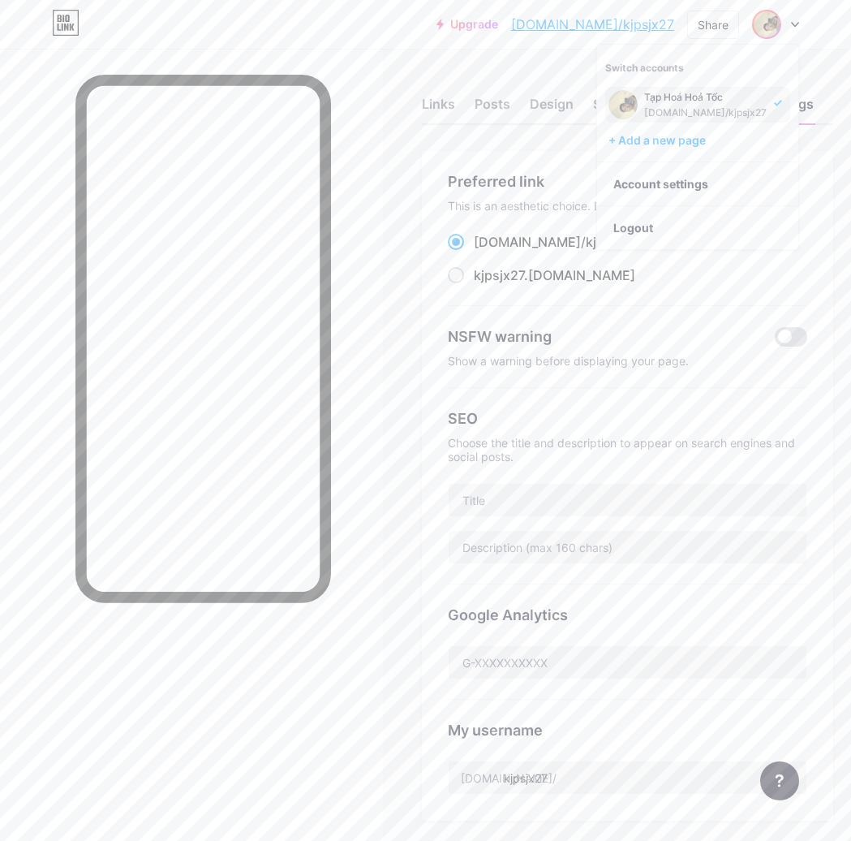
click at [798, 24] on icon at bounding box center [795, 25] width 8 height 6
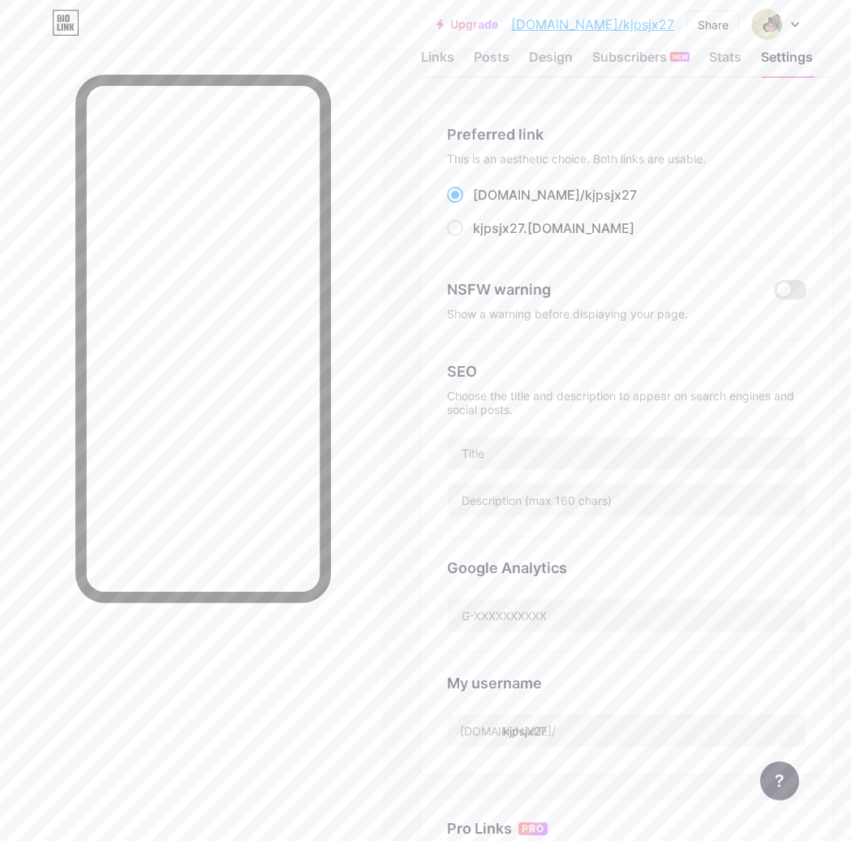
scroll to position [0, 1]
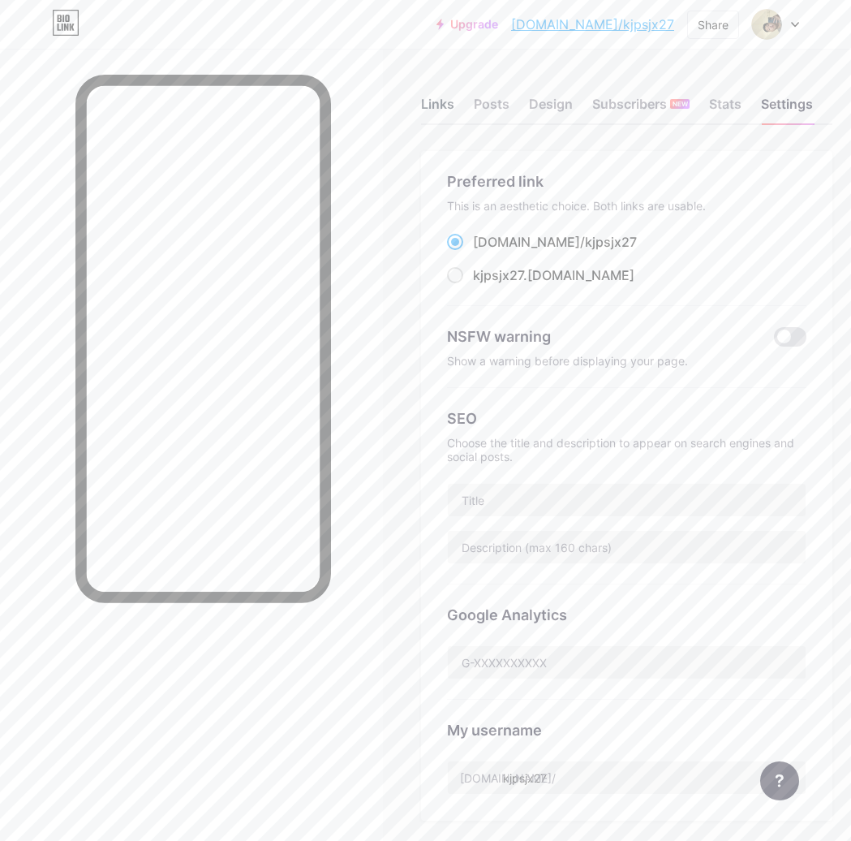
click at [427, 113] on div "Links" at bounding box center [437, 108] width 33 height 29
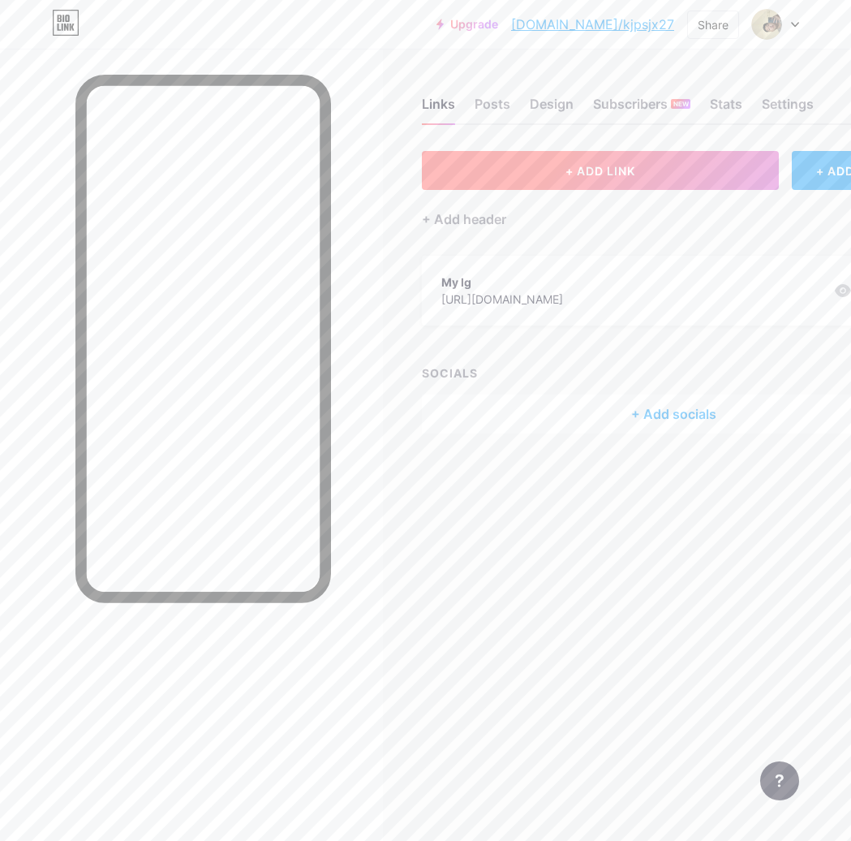
click at [573, 169] on span "+ ADD LINK" at bounding box center [600, 171] width 70 height 14
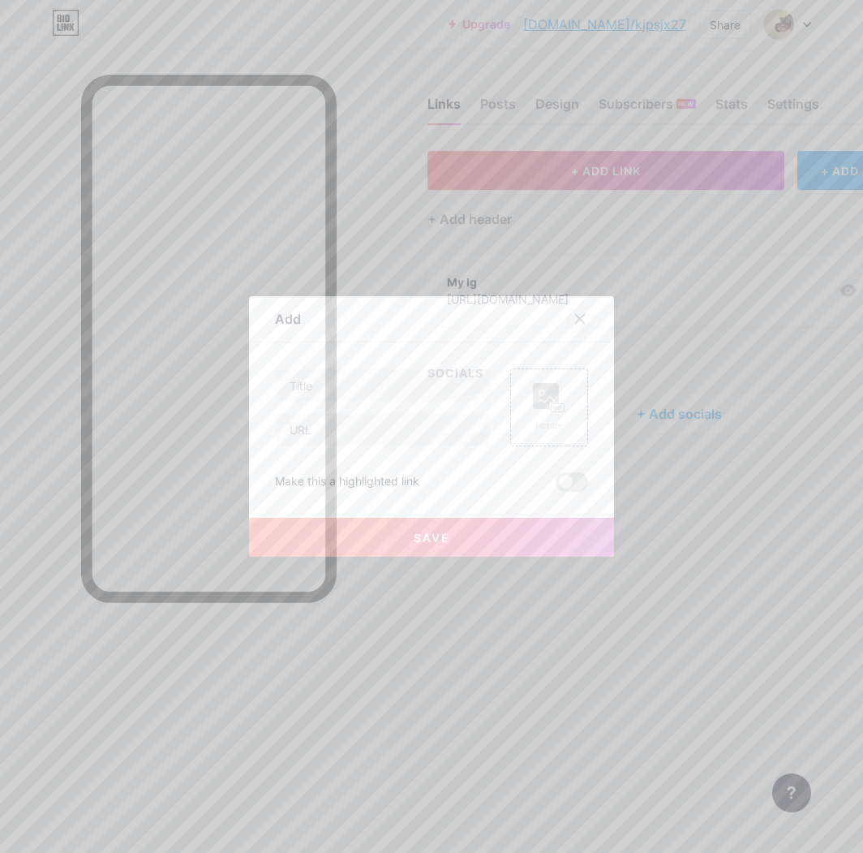
click at [574, 321] on icon at bounding box center [580, 318] width 13 height 13
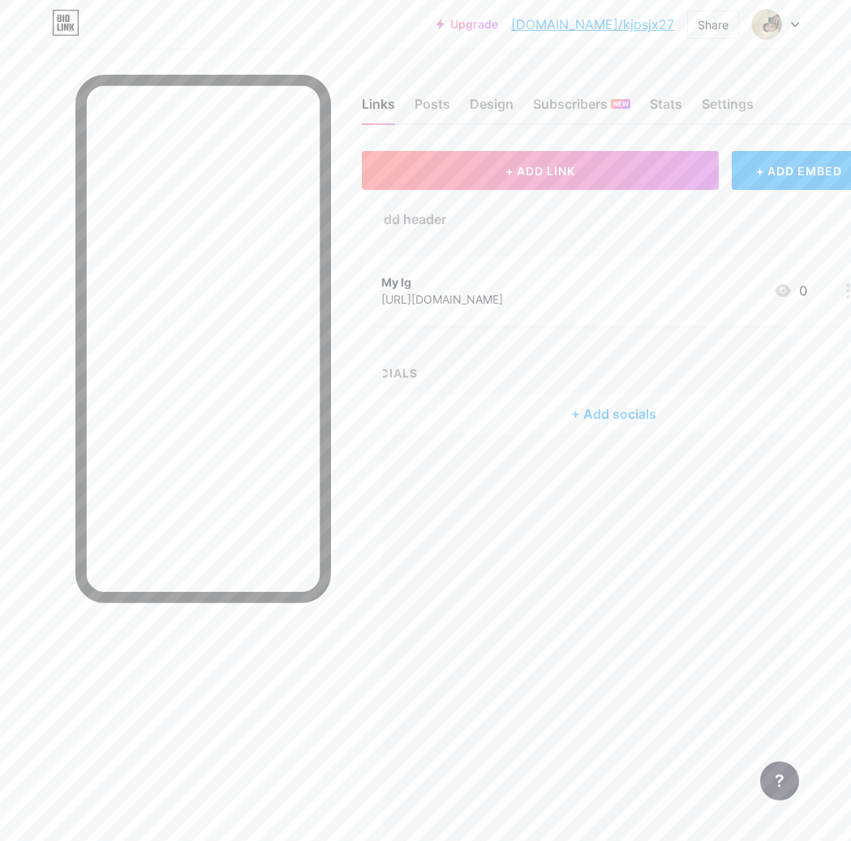
scroll to position [0, 62]
click at [501, 290] on div "https://www.instagram.com/nhomuasaigon/" at bounding box center [441, 298] width 122 height 17
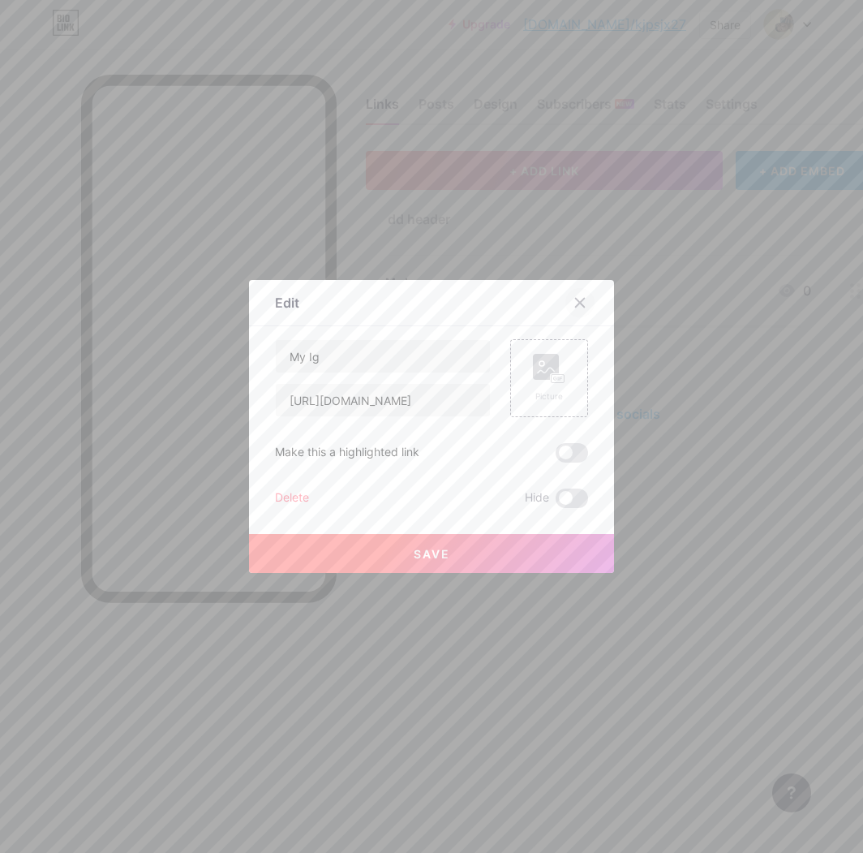
click at [577, 306] on icon at bounding box center [580, 303] width 9 height 9
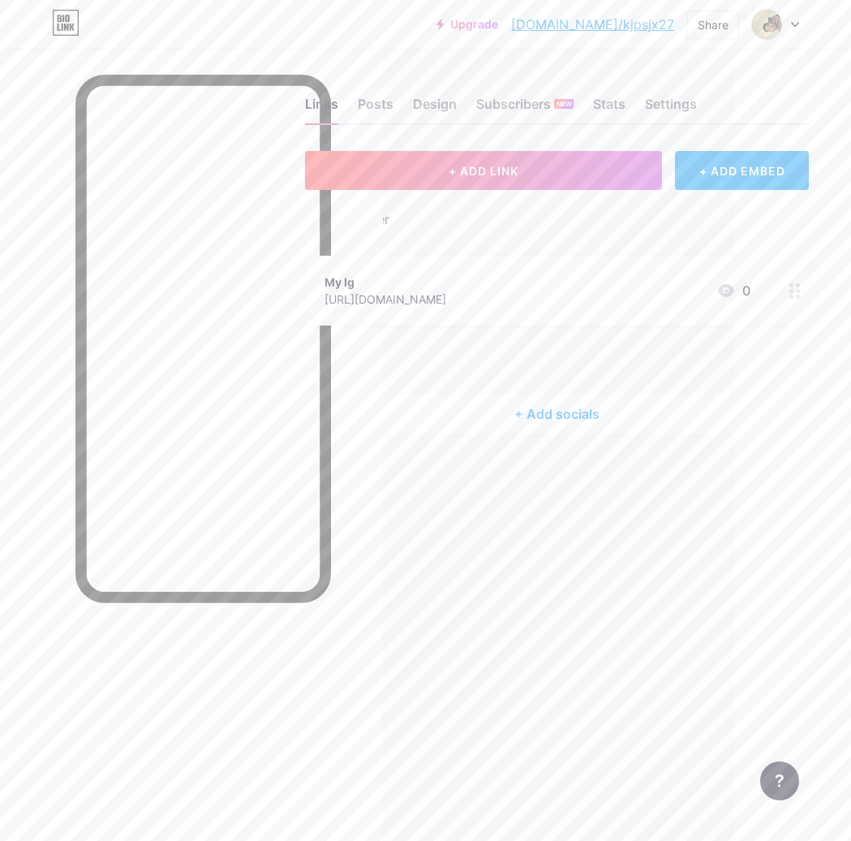
scroll to position [2, 148]
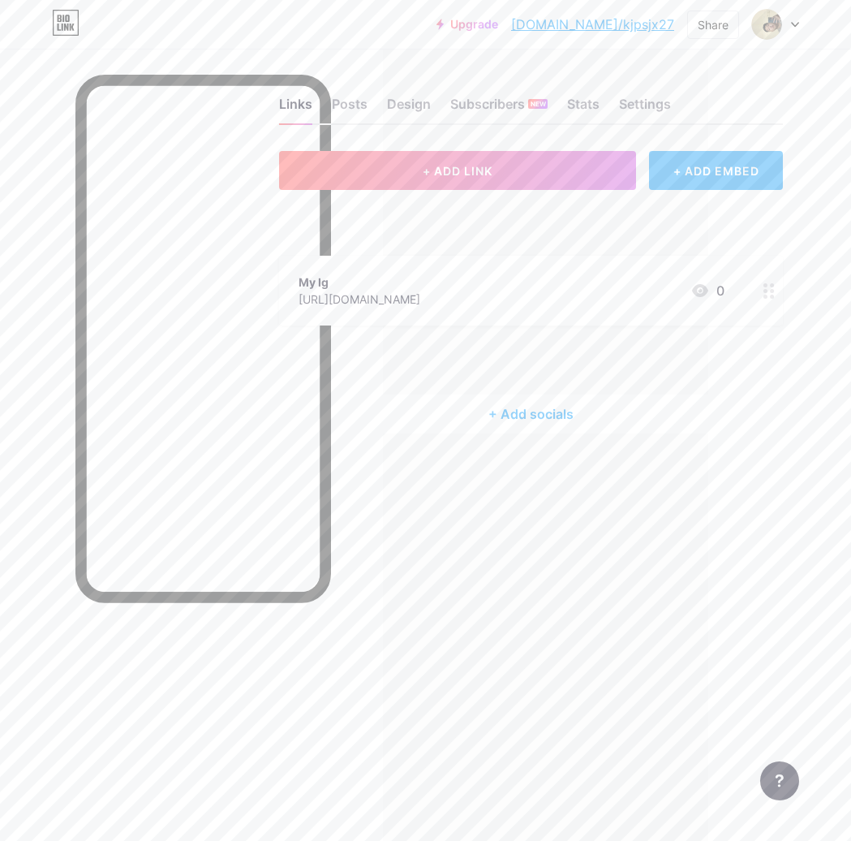
click at [716, 178] on div "+ ADD EMBED" at bounding box center [716, 170] width 134 height 39
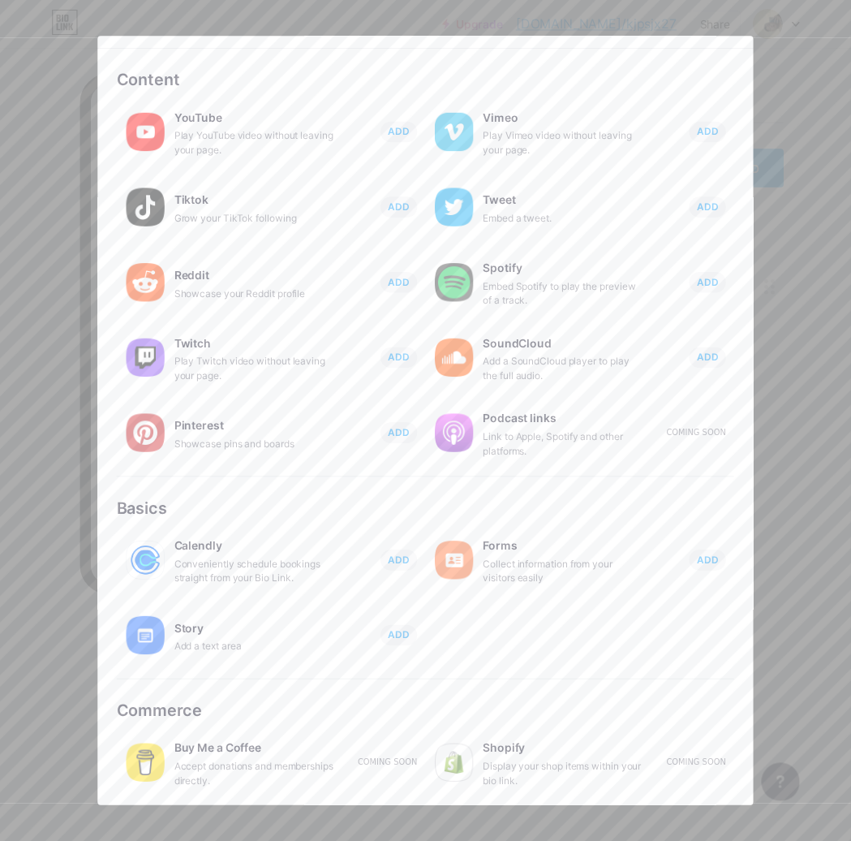
scroll to position [0, 0]
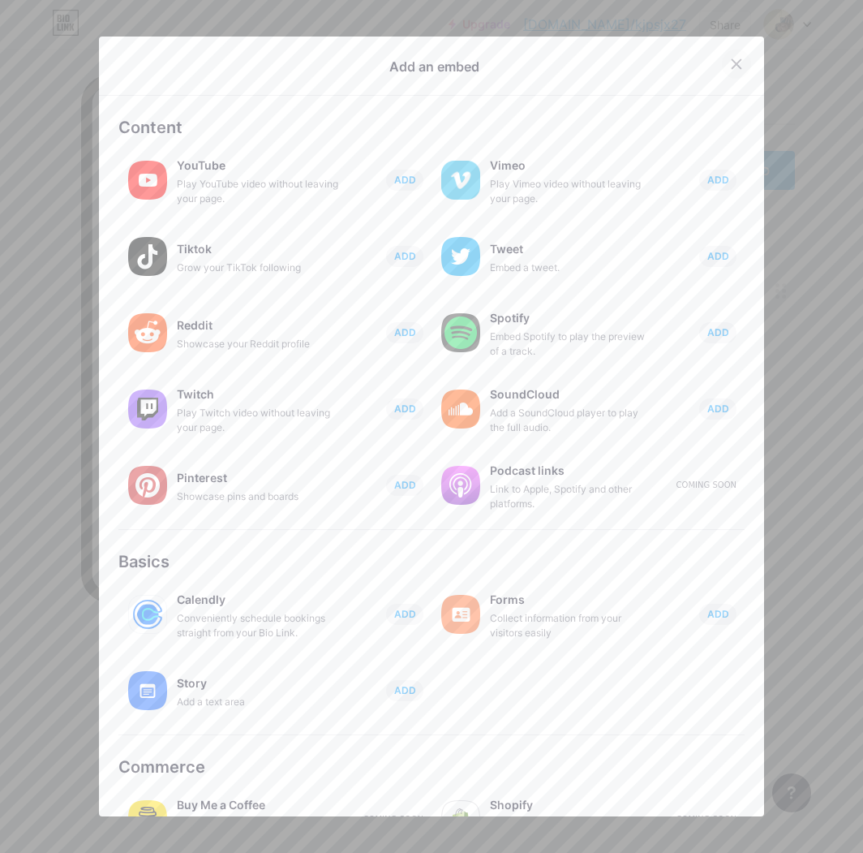
click at [729, 71] on div at bounding box center [736, 63] width 29 height 29
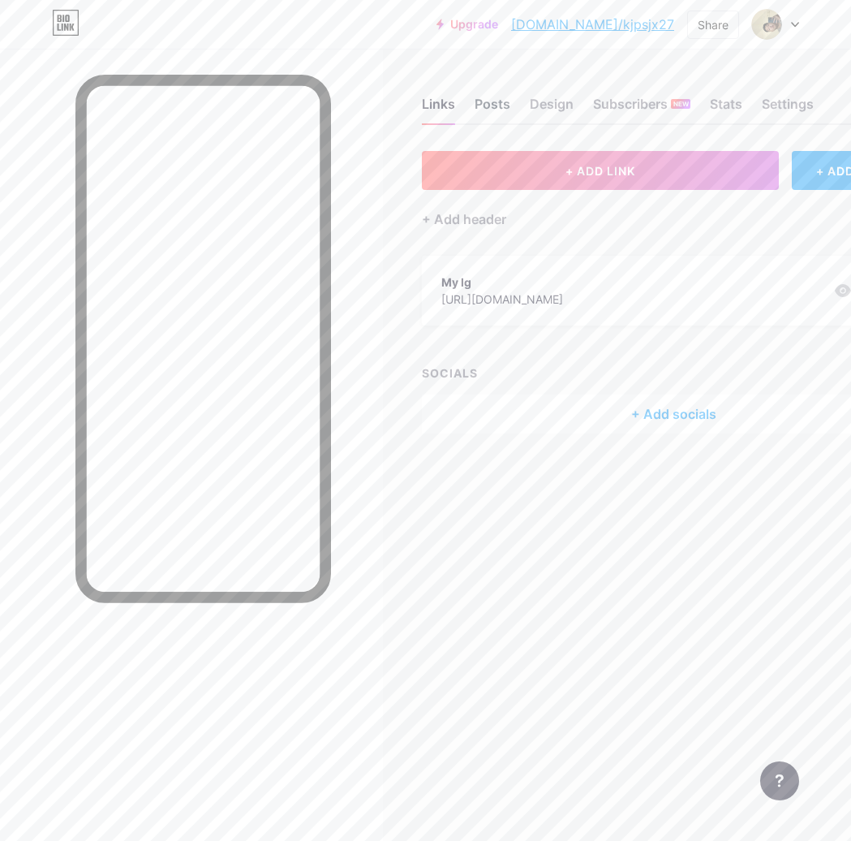
click at [504, 110] on div "Posts" at bounding box center [493, 108] width 36 height 29
